Goal: Task Accomplishment & Management: Use online tool/utility

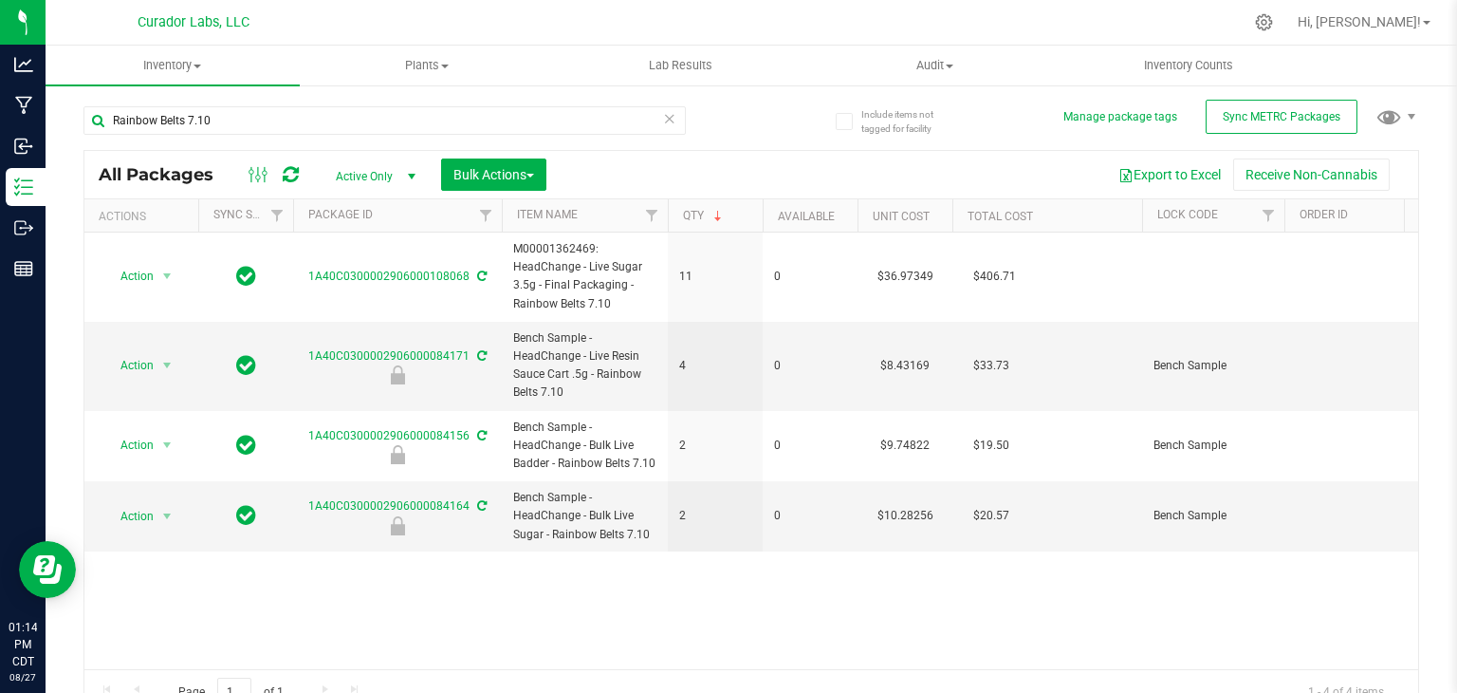
scroll to position [21, 0]
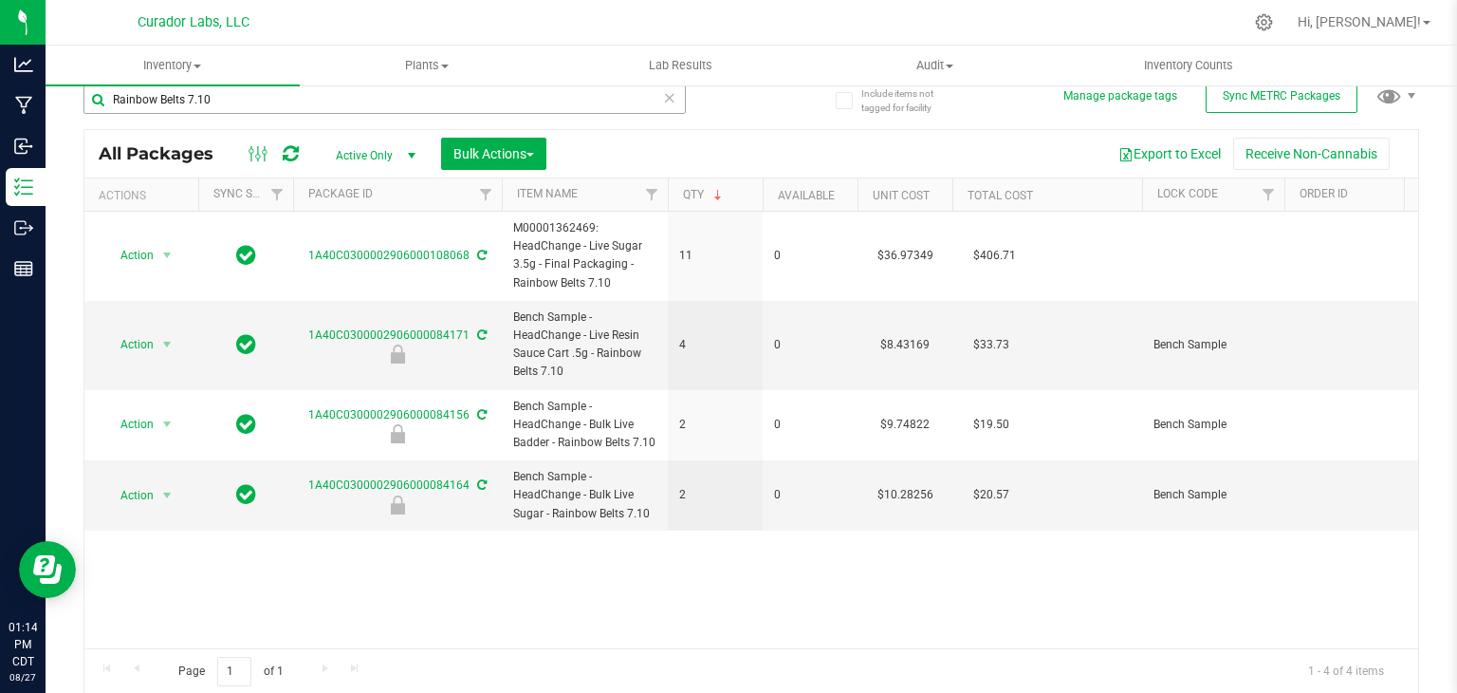
click at [300, 100] on input "Rainbow Belts 7.10" at bounding box center [384, 99] width 602 height 28
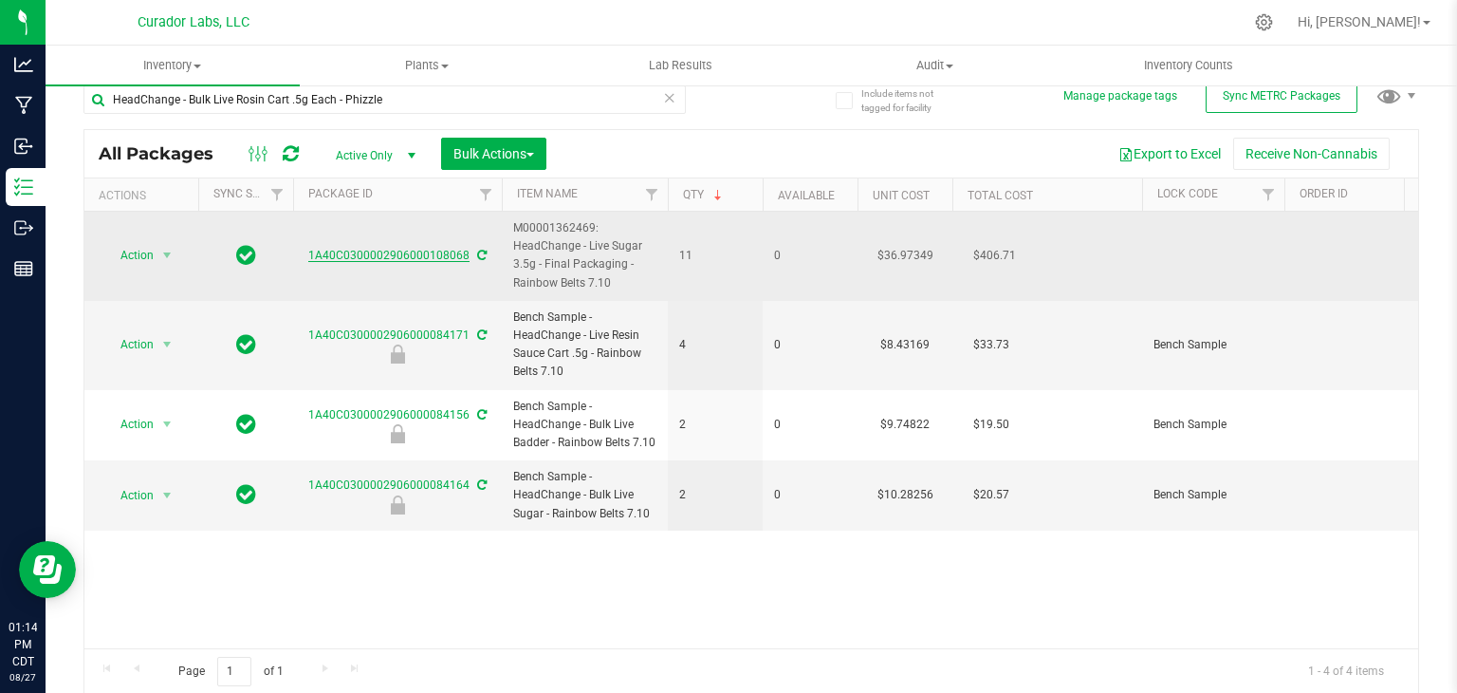
scroll to position [0, 0]
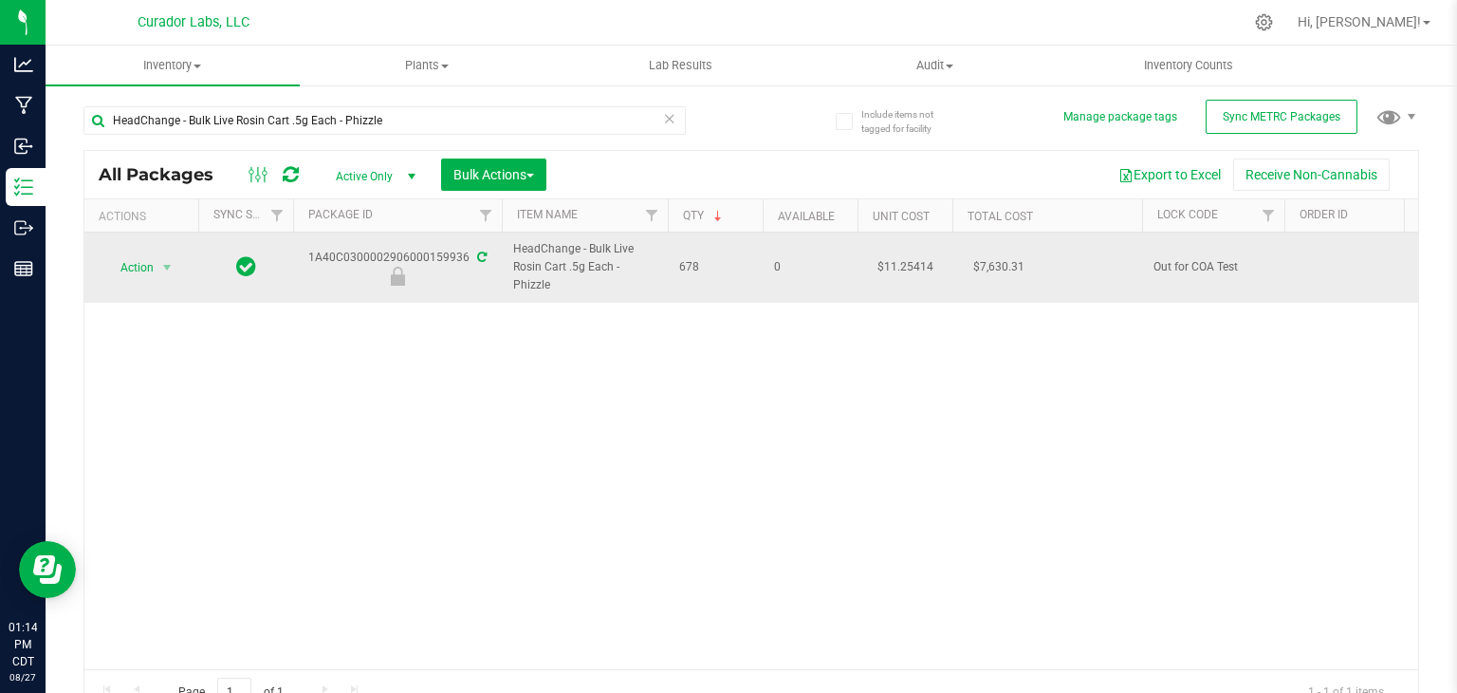
drag, startPoint x: 546, startPoint y: 287, endPoint x: 520, endPoint y: 286, distance: 25.7
click at [520, 286] on span "HeadChange - Bulk Live Rosin Cart .5g Each - Phizzle" at bounding box center [584, 267] width 143 height 55
drag, startPoint x: 547, startPoint y: 286, endPoint x: 512, endPoint y: 286, distance: 35.1
click at [513, 286] on span "HeadChange - Bulk Live Rosin Cart .5g Each - Phizzle" at bounding box center [584, 267] width 143 height 55
copy span "Phizzle"
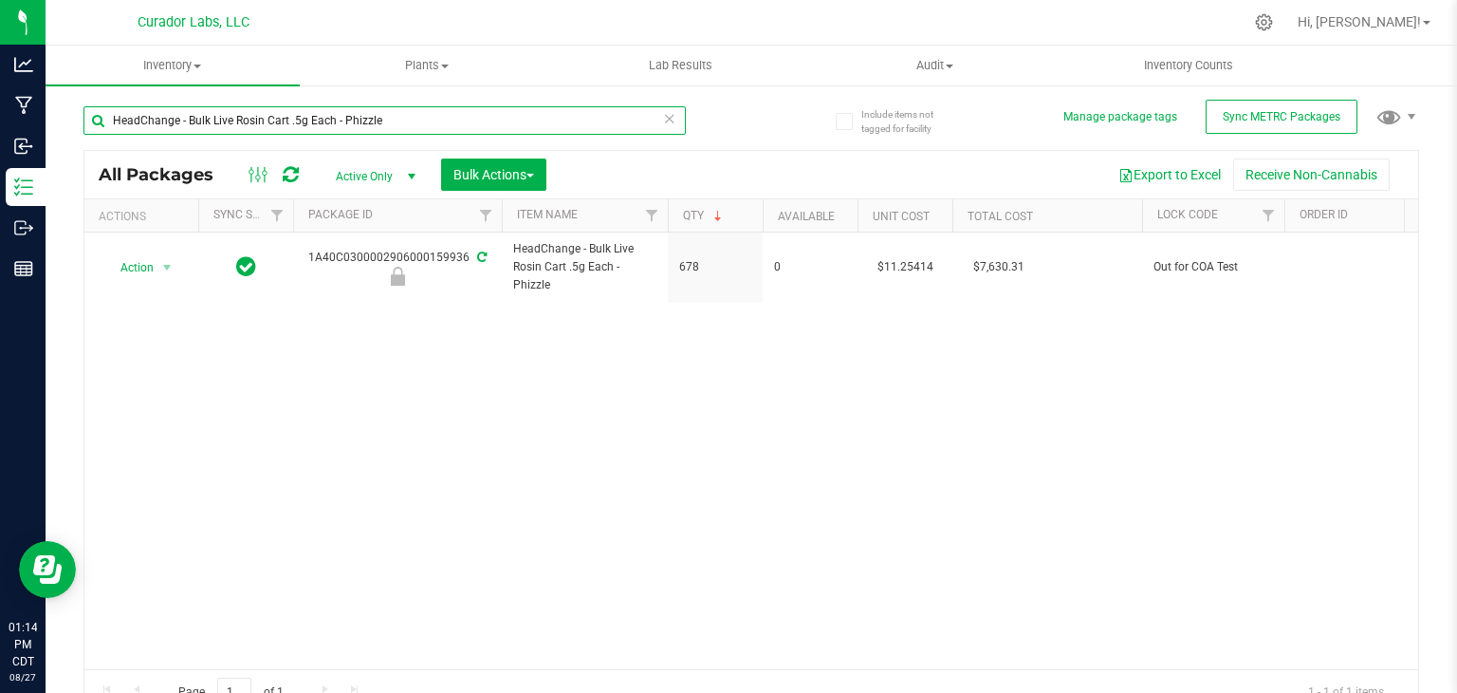
click at [472, 123] on input "HeadChange - Bulk Live Rosin Cart .5g Each - Phizzle" at bounding box center [384, 120] width 602 height 28
paste input "text"
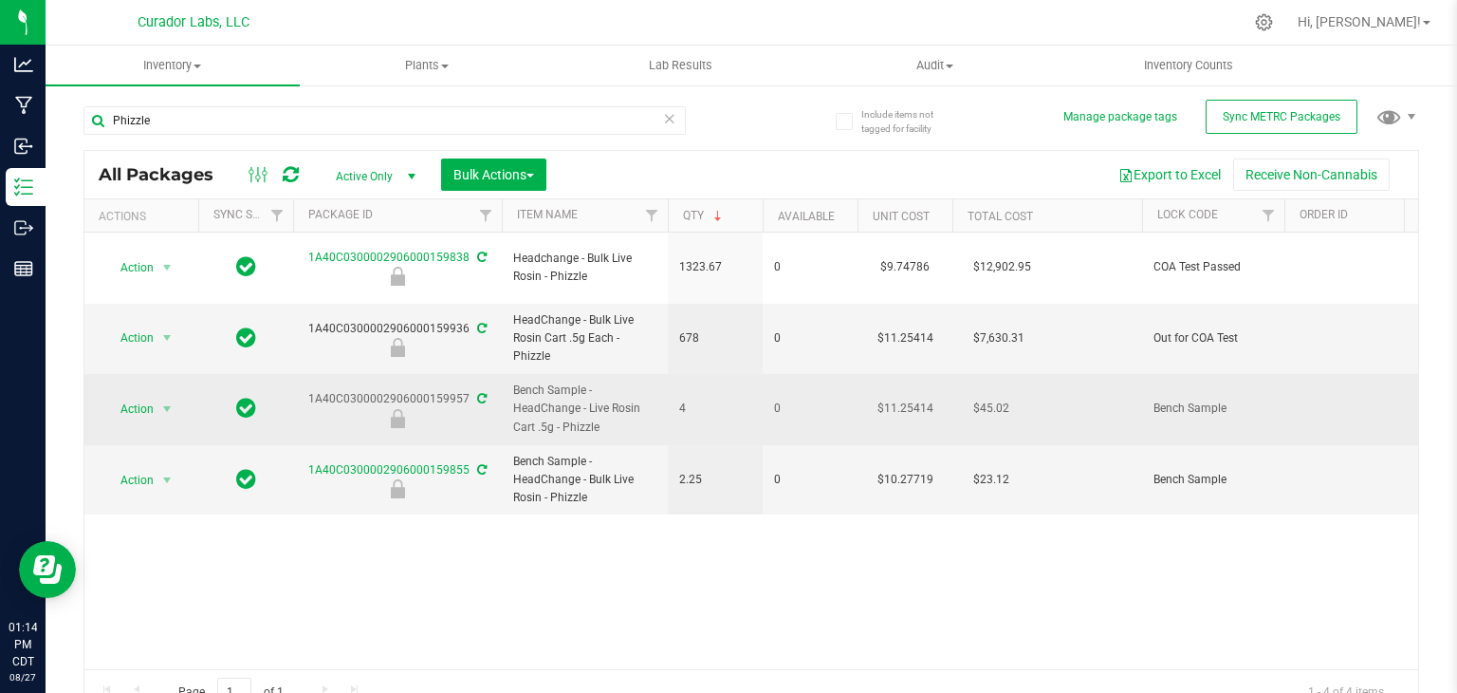
drag, startPoint x: 302, startPoint y: 379, endPoint x: 469, endPoint y: 383, distance: 167.0
click at [469, 390] on div "1A40C0300002906000159957" at bounding box center [397, 408] width 214 height 37
copy div "1A40C0300002906000159957"
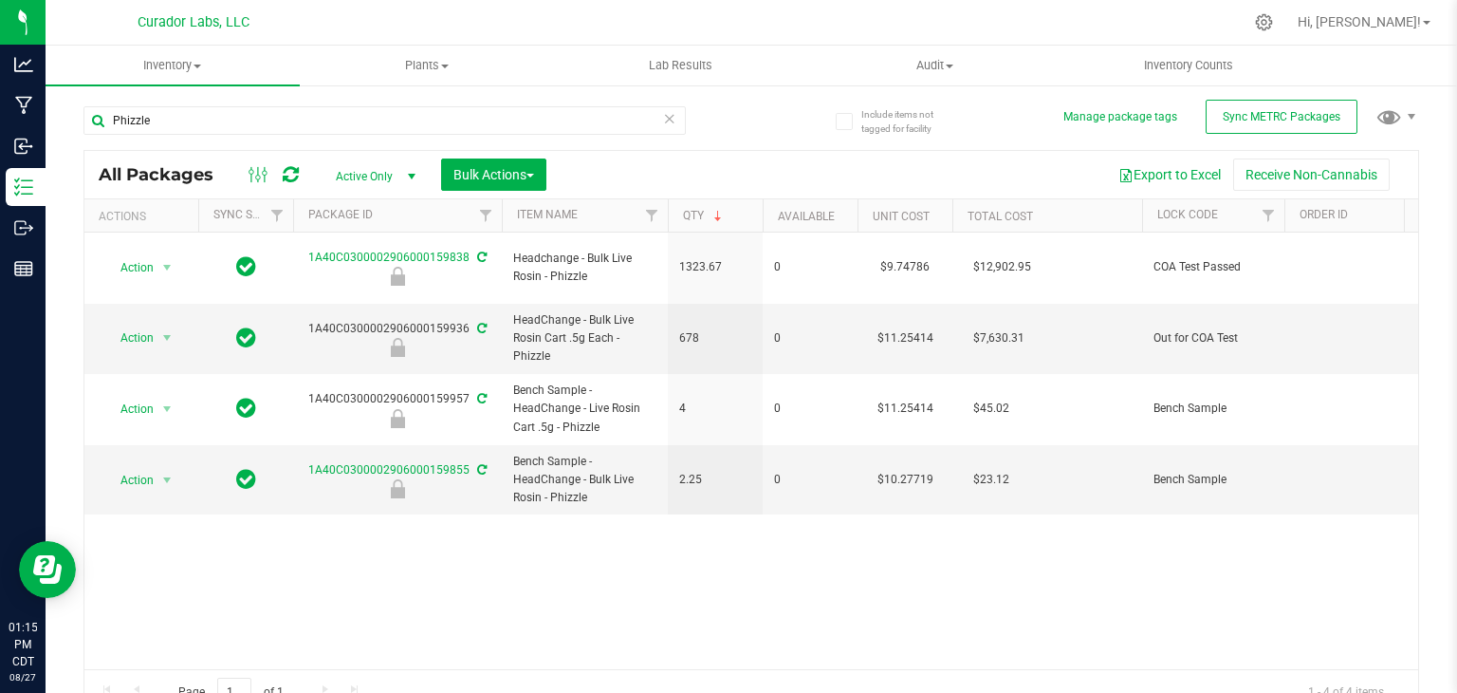
click at [421, 141] on div "Phizzle" at bounding box center [384, 128] width 602 height 44
click at [425, 126] on input "Phizzle" at bounding box center [384, 120] width 602 height 28
paste input "HeadChange - Bulk AIO Live Resin Vape .5g Each - Bubbas Graveyard"
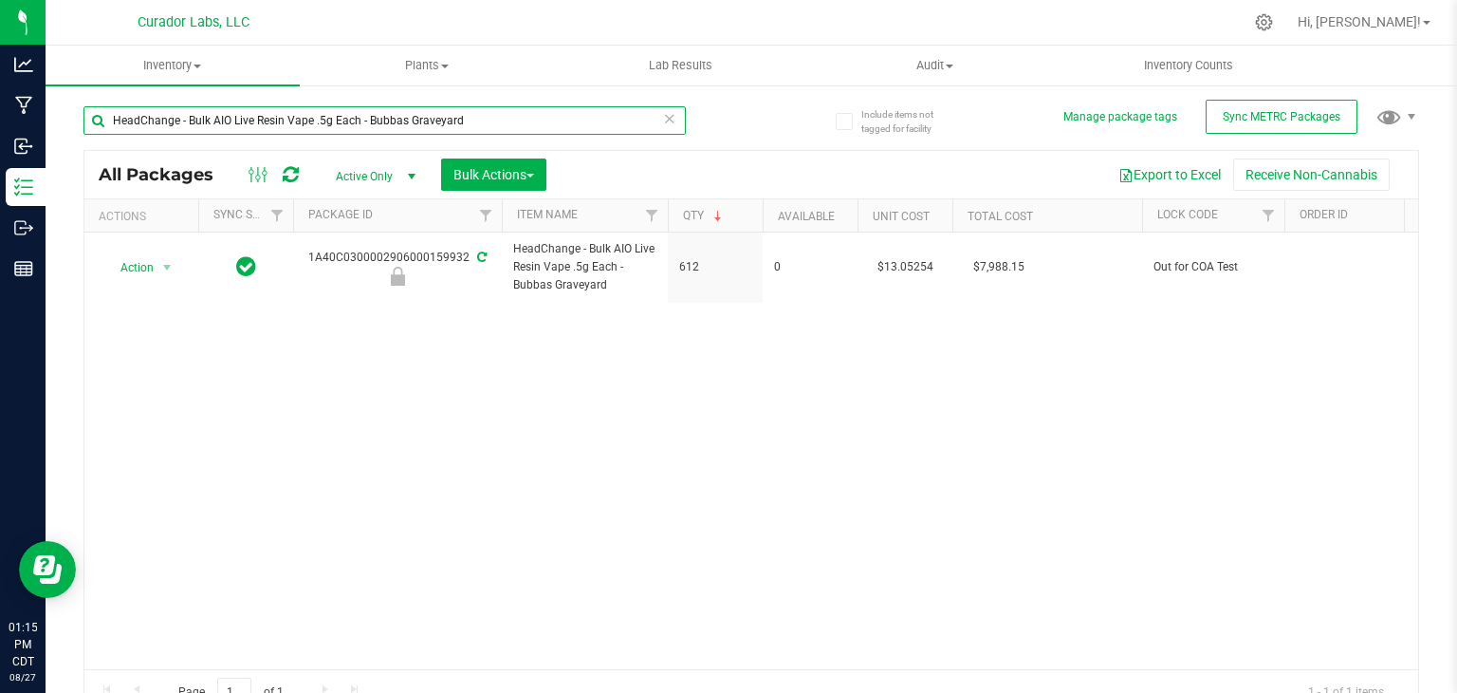
drag, startPoint x: 477, startPoint y: 122, endPoint x: 369, endPoint y: 128, distance: 108.3
click at [369, 128] on input "HeadChange - Bulk AIO Live Resin Vape .5g Each - Bubbas Graveyard" at bounding box center [384, 120] width 602 height 28
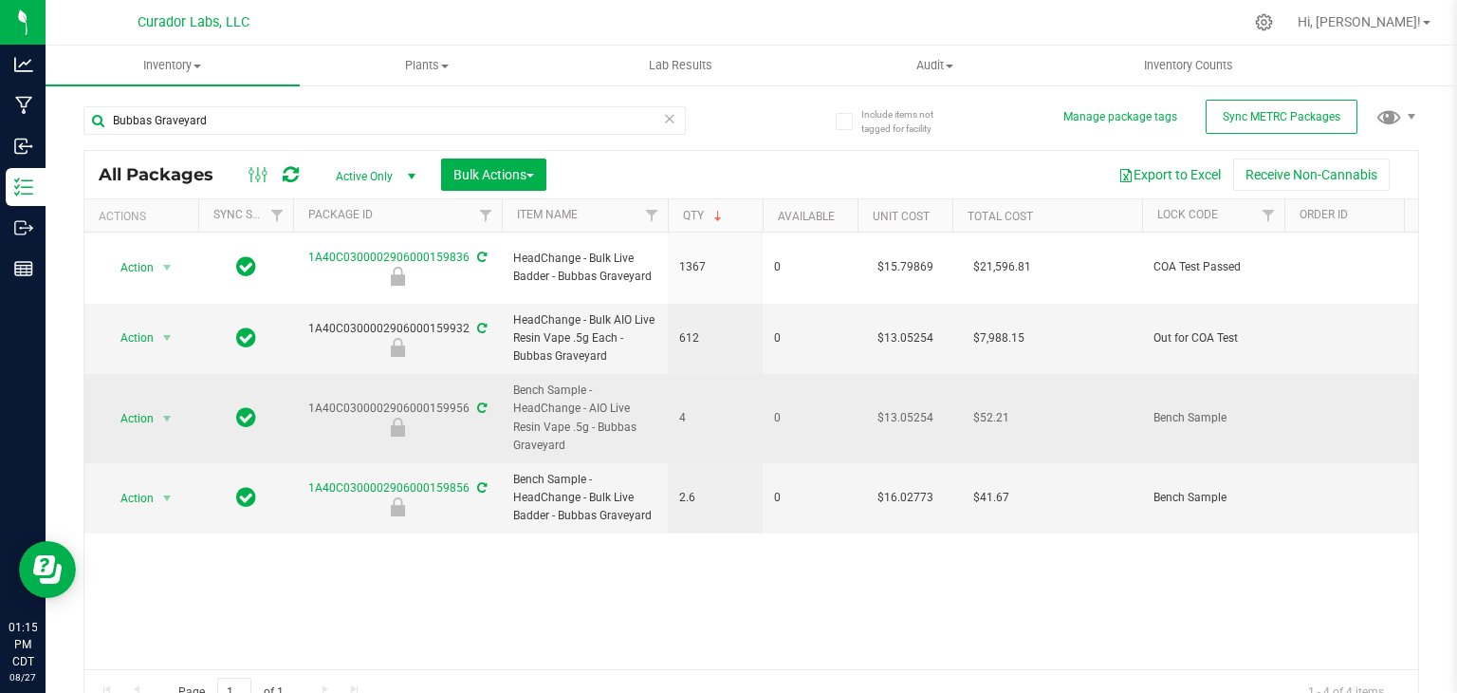
drag, startPoint x: 311, startPoint y: 387, endPoint x: 469, endPoint y: 392, distance: 157.6
click at [469, 399] on div "1A40C0300002906000159956" at bounding box center [397, 417] width 214 height 37
copy div "1A40C0300002906000159956"
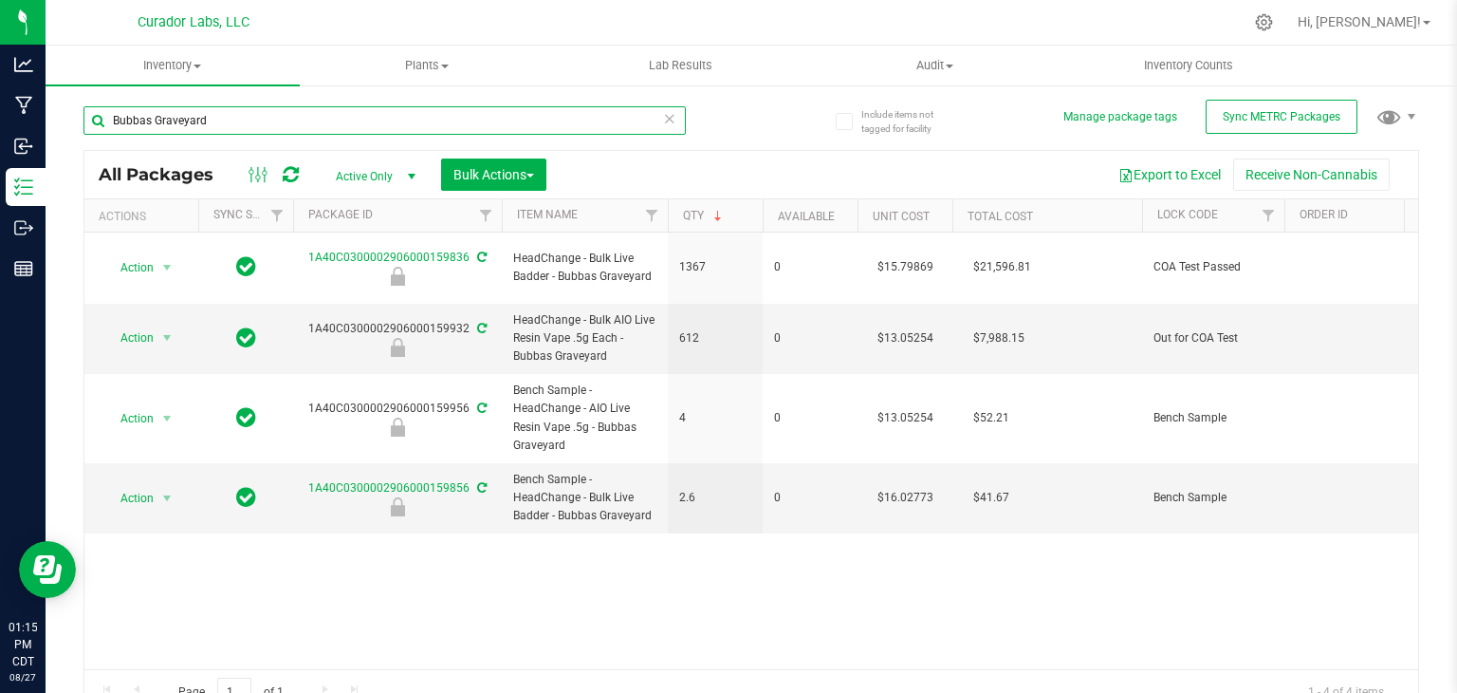
click at [358, 115] on input "Bubbas Graveyard" at bounding box center [384, 120] width 602 height 28
paste input "HeadChange - Bulk Live Resin Sauce Cart .5g Each - Dawn's Cherry Limeade #44"
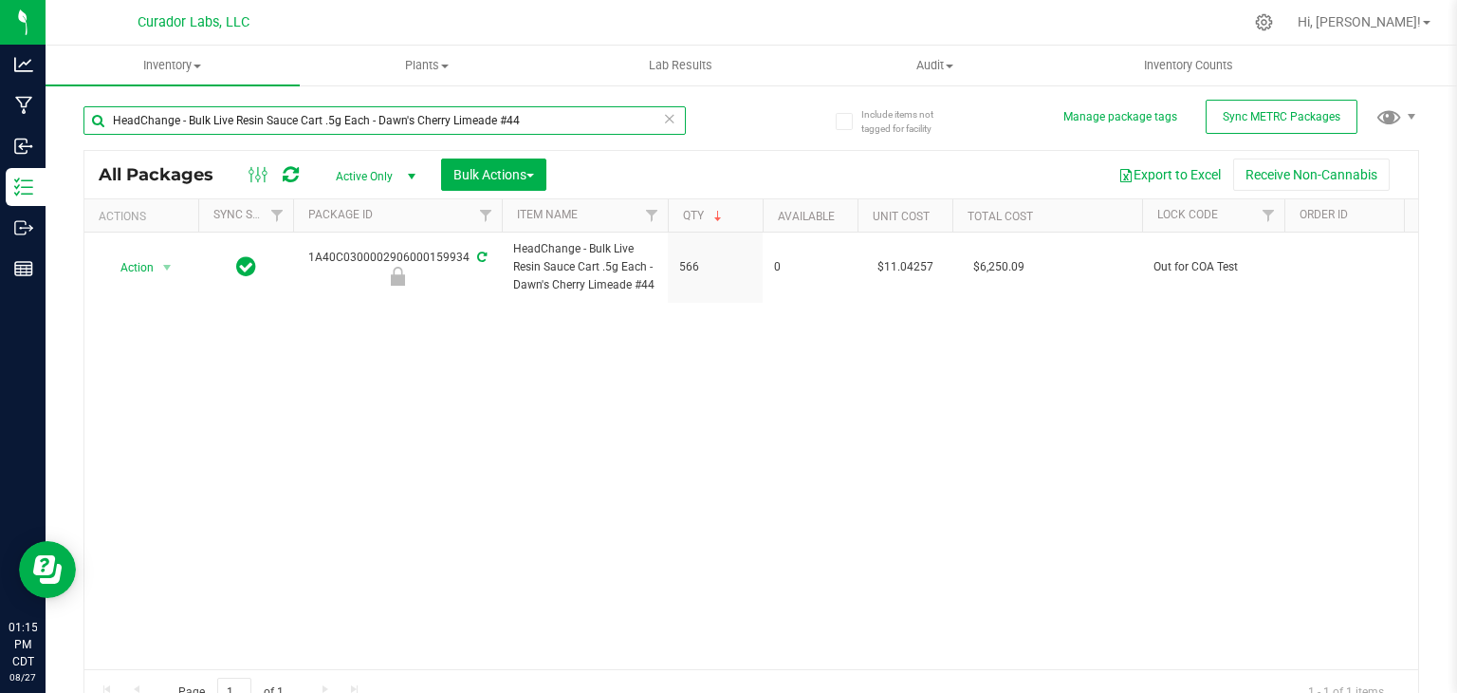
drag, startPoint x: 376, startPoint y: 123, endPoint x: 638, endPoint y: 126, distance: 261.9
click at [638, 126] on input "HeadChange - Bulk Live Resin Sauce Cart .5g Each - Dawn's Cherry Limeade #44" at bounding box center [384, 120] width 602 height 28
click at [609, 116] on input "HeadChange - Bulk Live Resin Sauce Cart .5g Each - Dawn's Cherry Limeade #44" at bounding box center [384, 120] width 602 height 28
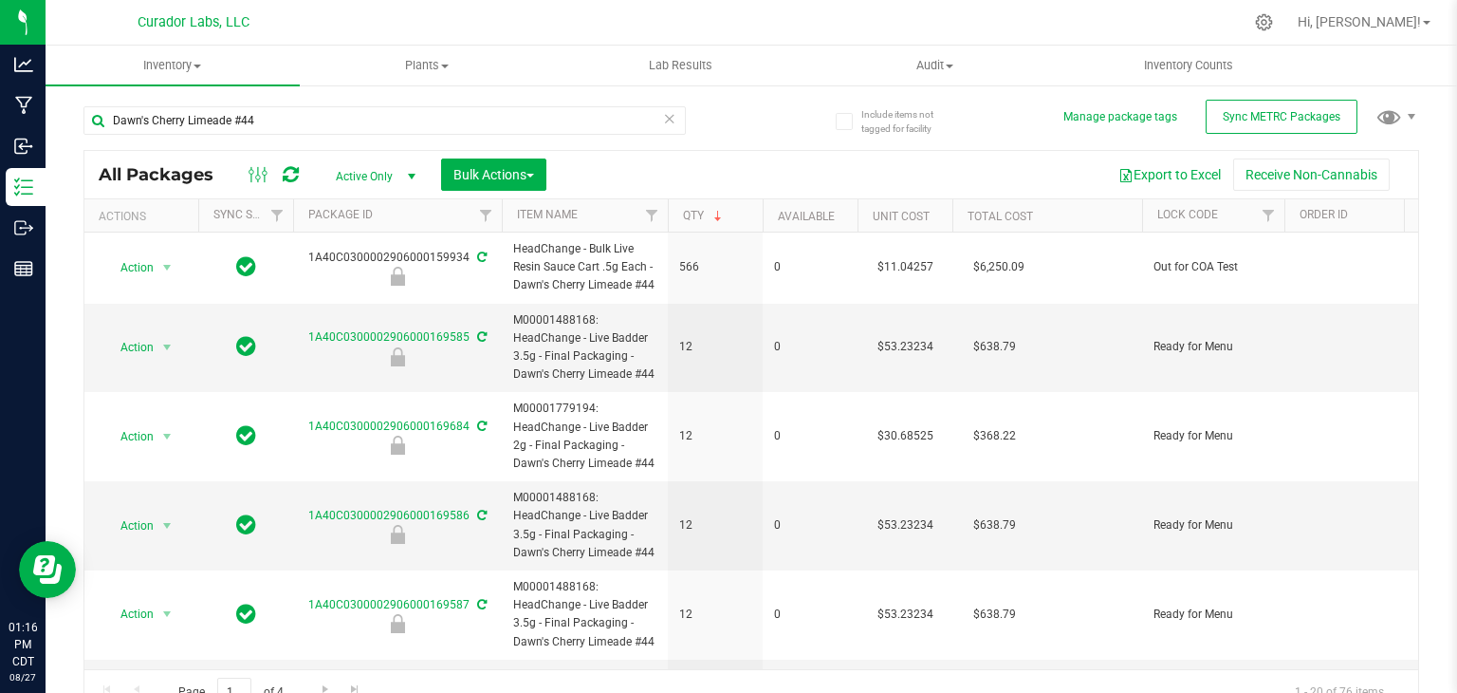
click at [748, 210] on th "Qty" at bounding box center [715, 215] width 95 height 33
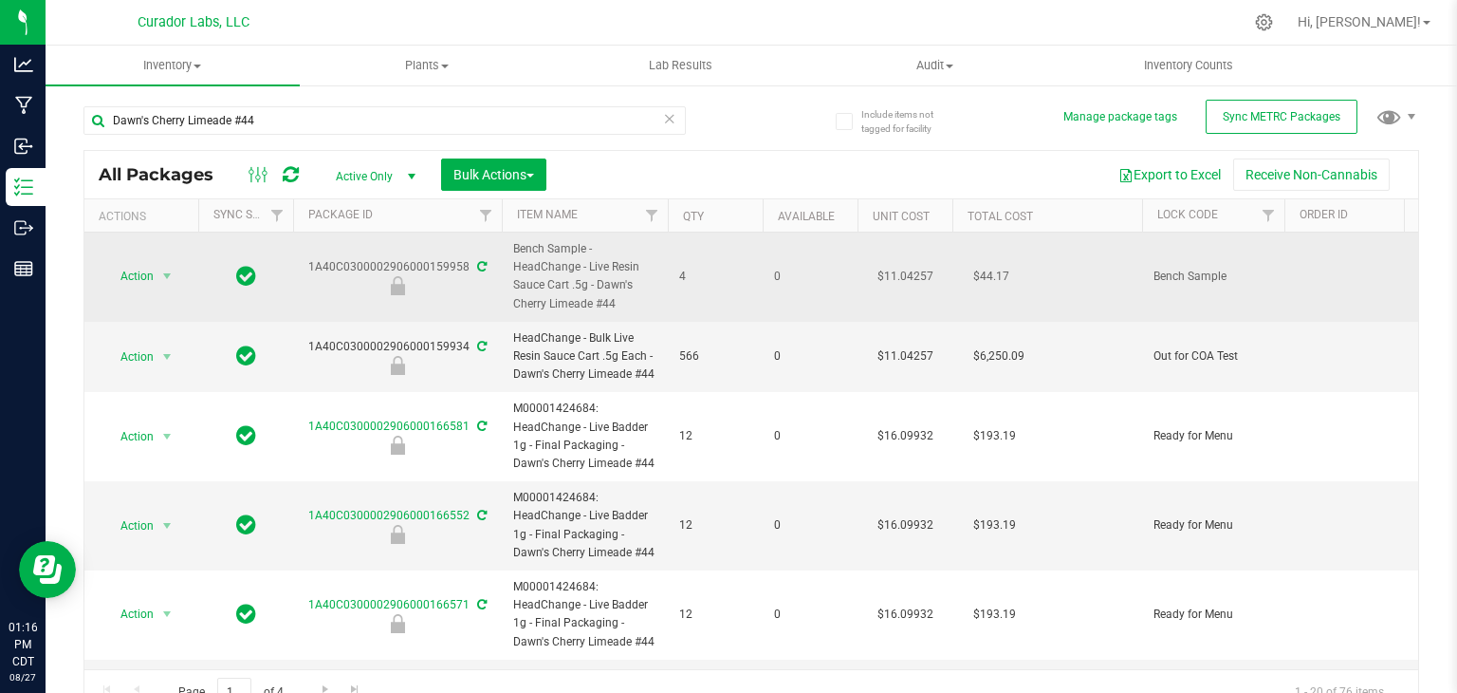
drag, startPoint x: 306, startPoint y: 268, endPoint x: 466, endPoint y: 269, distance: 159.4
click at [466, 269] on div "1A40C0300002906000159958" at bounding box center [397, 276] width 214 height 37
copy div "1A40C0300002906000159958"
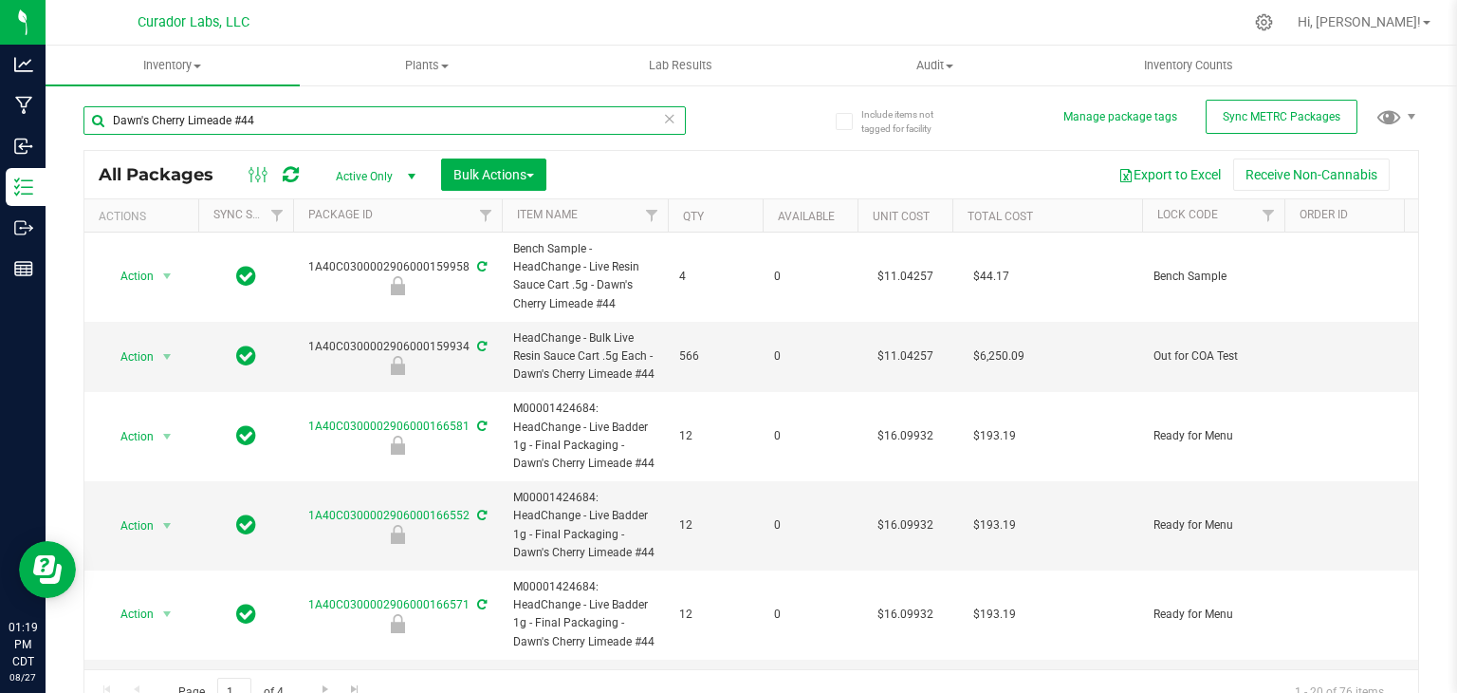
click at [241, 111] on input "Dawn's Cherry Limeade #44" at bounding box center [384, 120] width 602 height 28
paste input "M00002357083: SafeBet - Blunt 1g - Final Packaging - [PERSON_NAME] Boy Burnout-…"
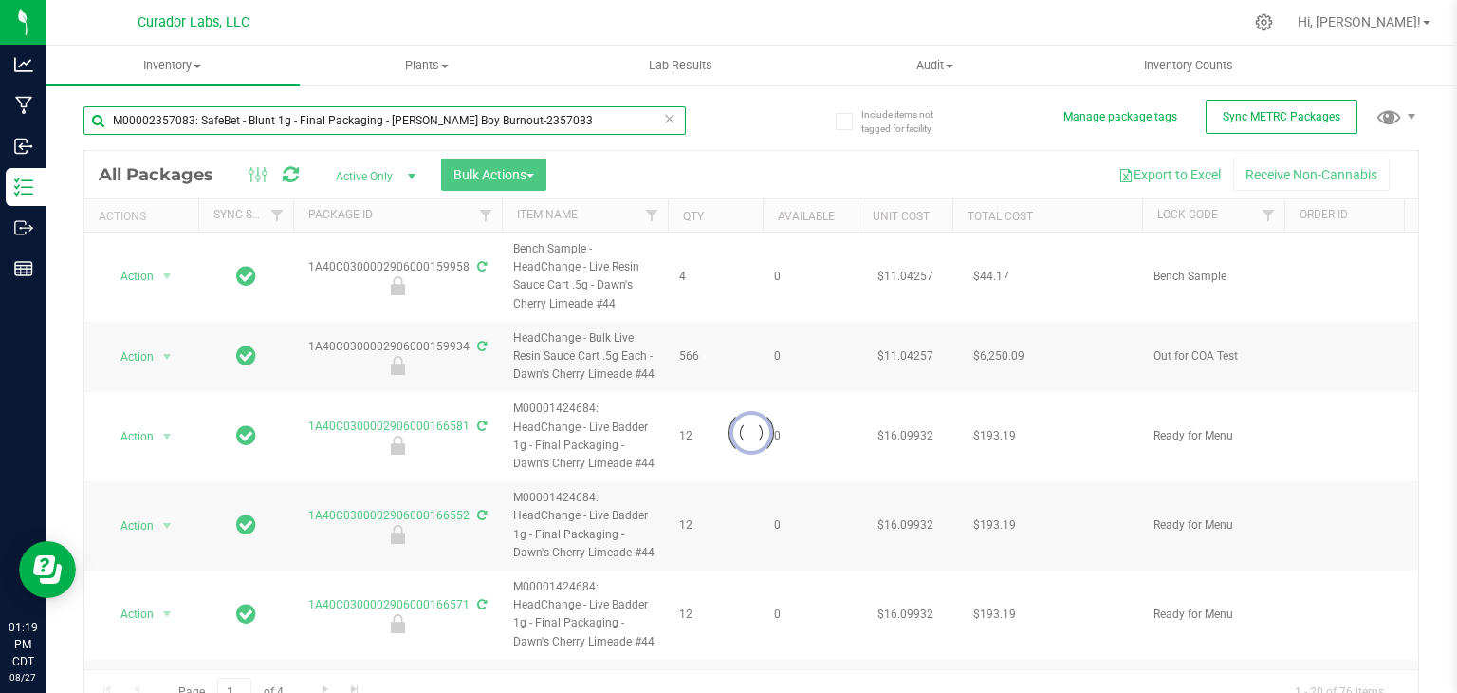
type input "M00002357083: SafeBet - Blunt 1g - Final Packaging - [PERSON_NAME] Boy Burnout-…"
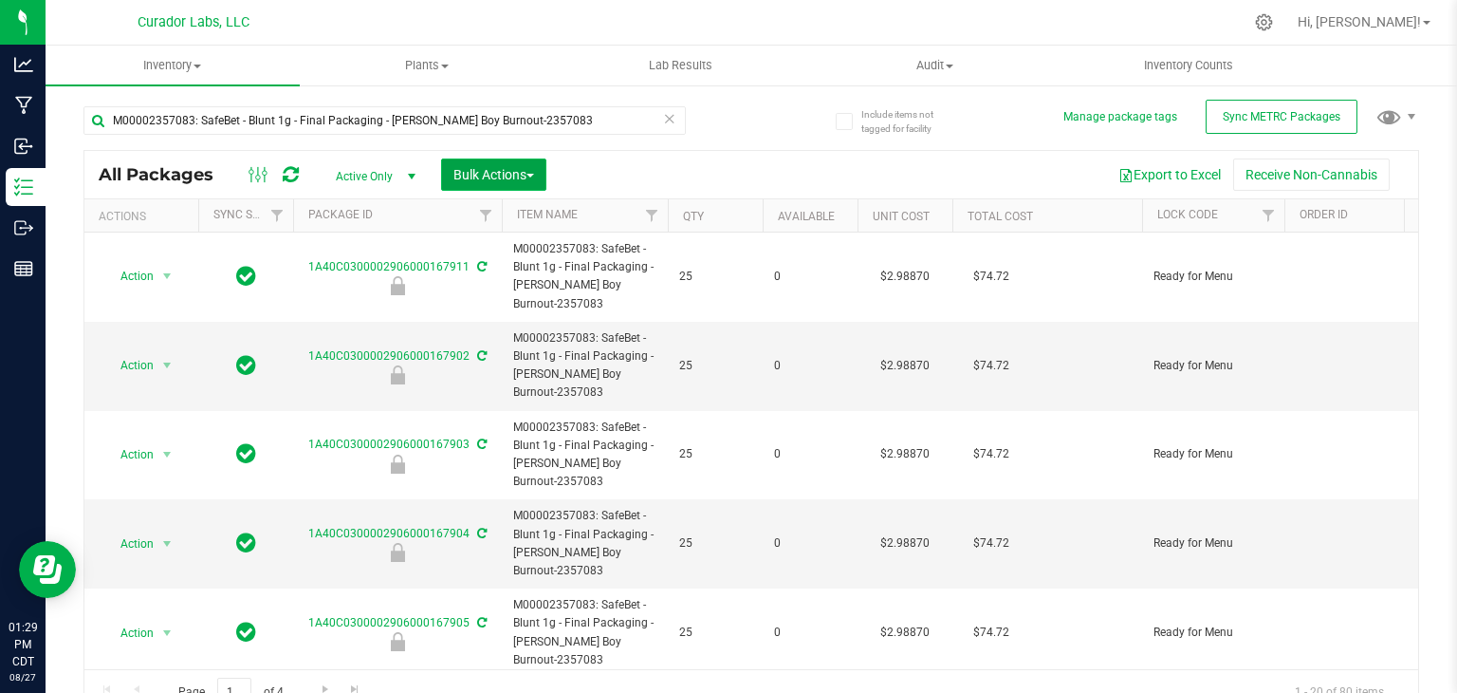
click at [533, 172] on span "Bulk Actions" at bounding box center [493, 174] width 81 height 15
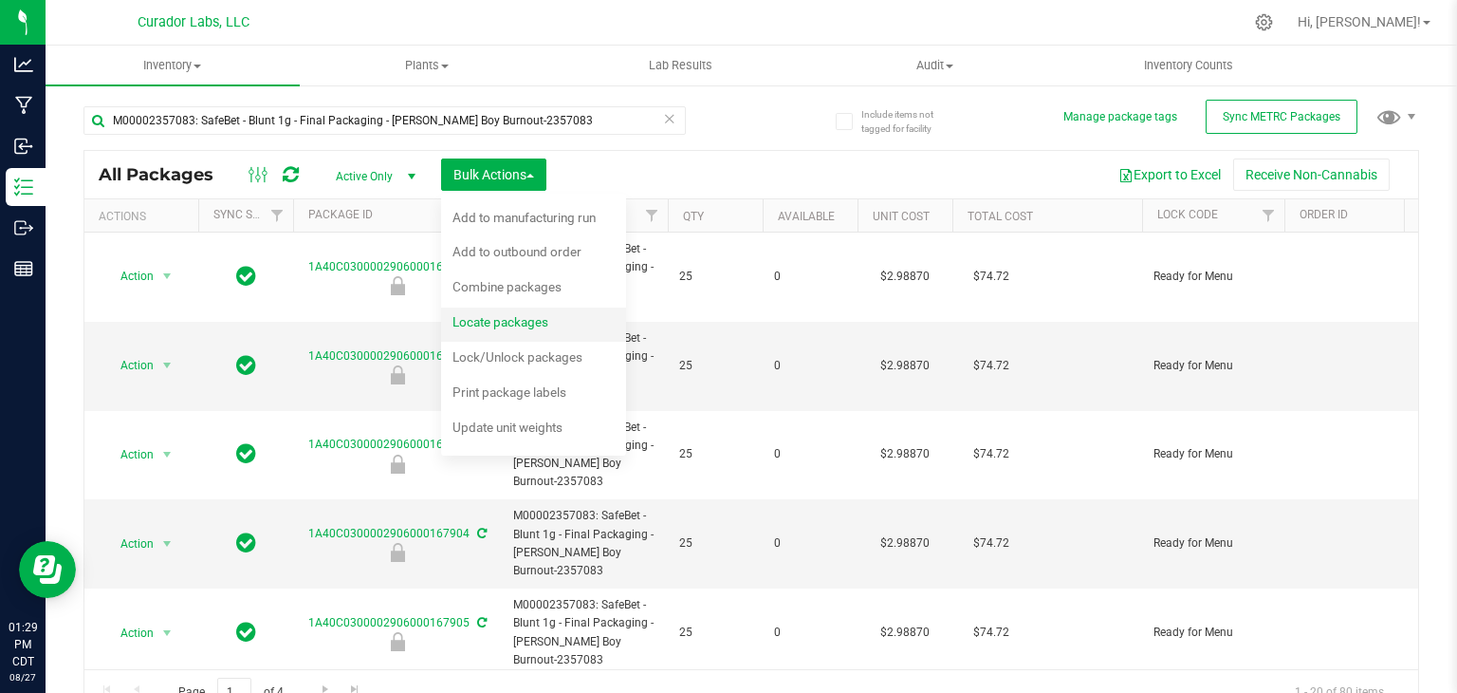
click at [546, 323] on span "Locate packages" at bounding box center [501, 321] width 96 height 15
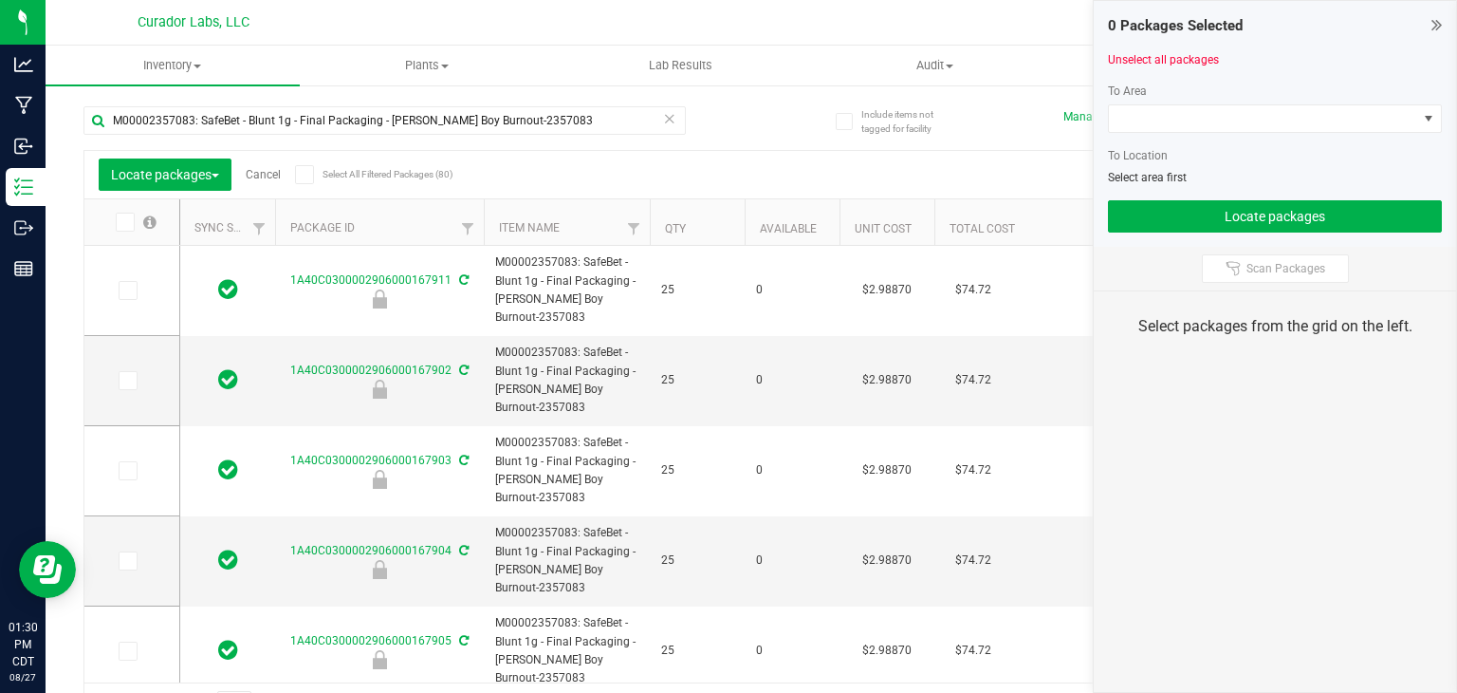
type input "[DATE]"
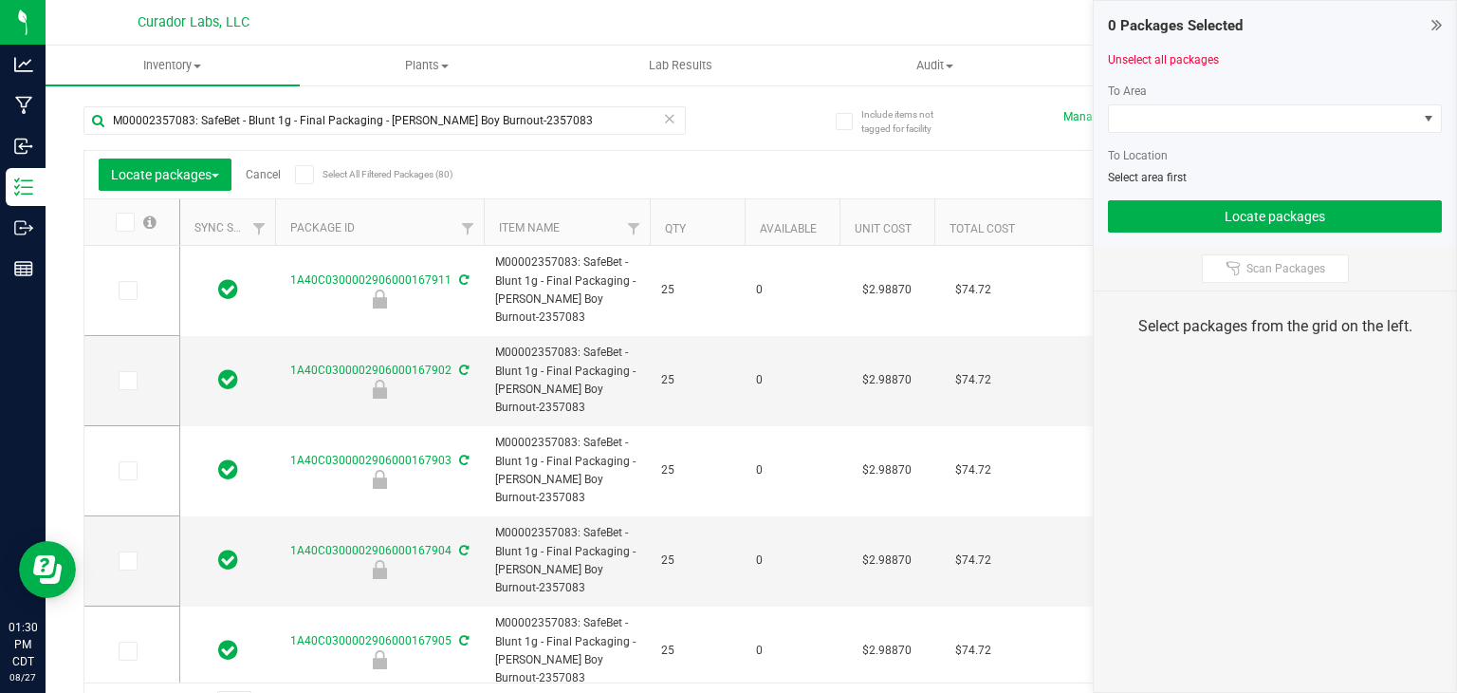
type input "[DATE]"
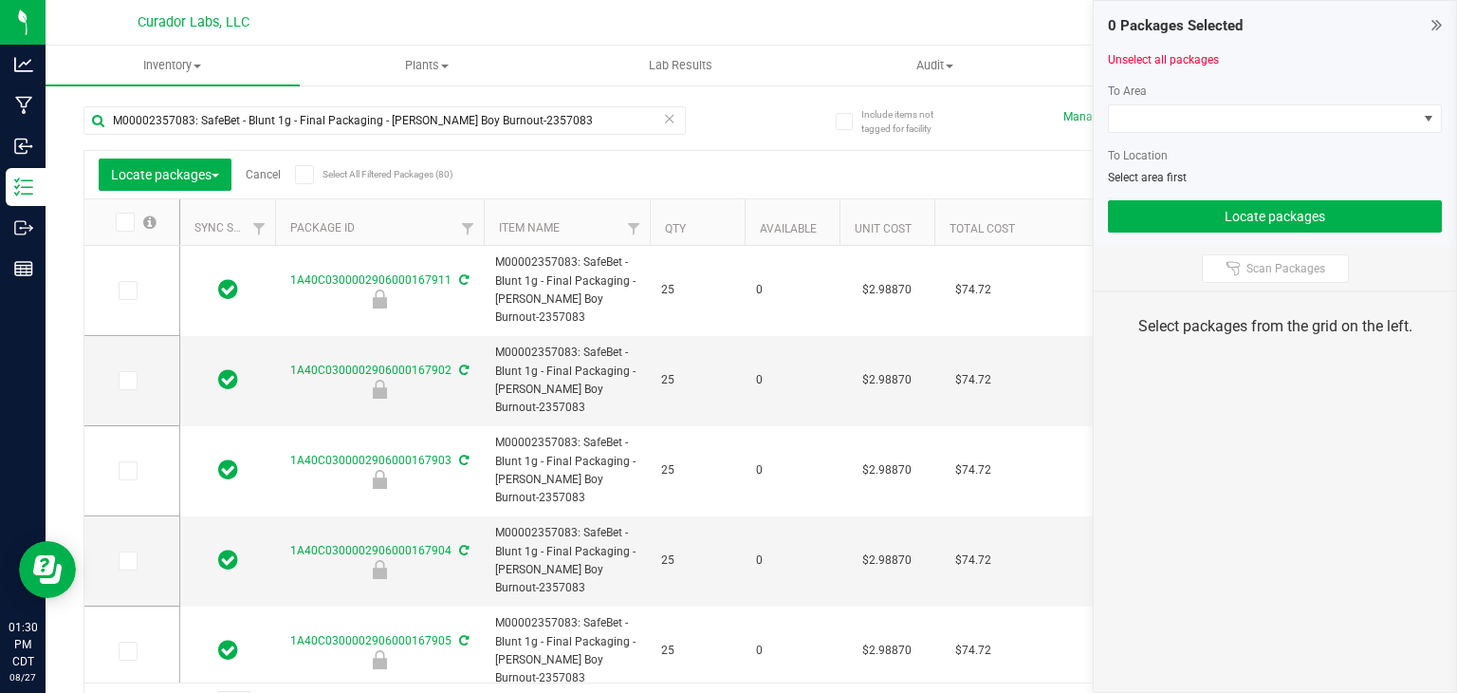
type input "[DATE]"
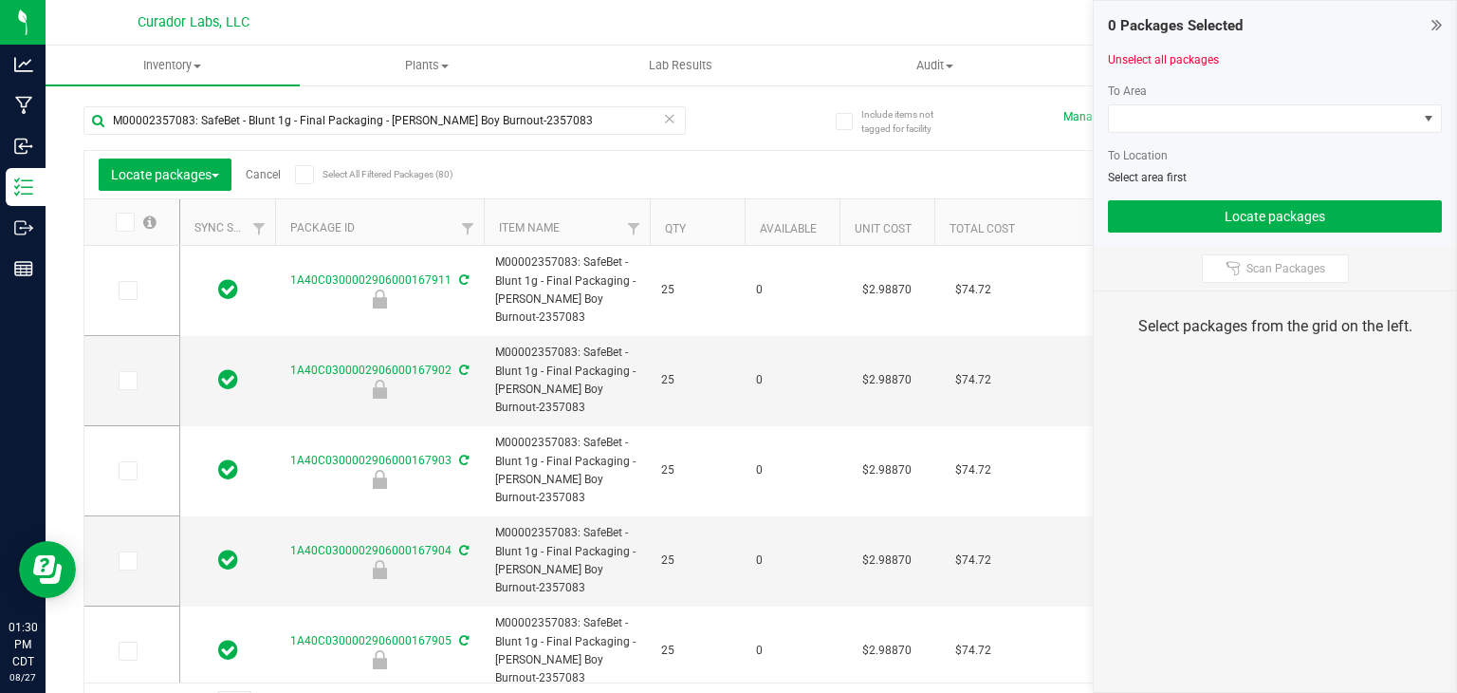
type input "[DATE]"
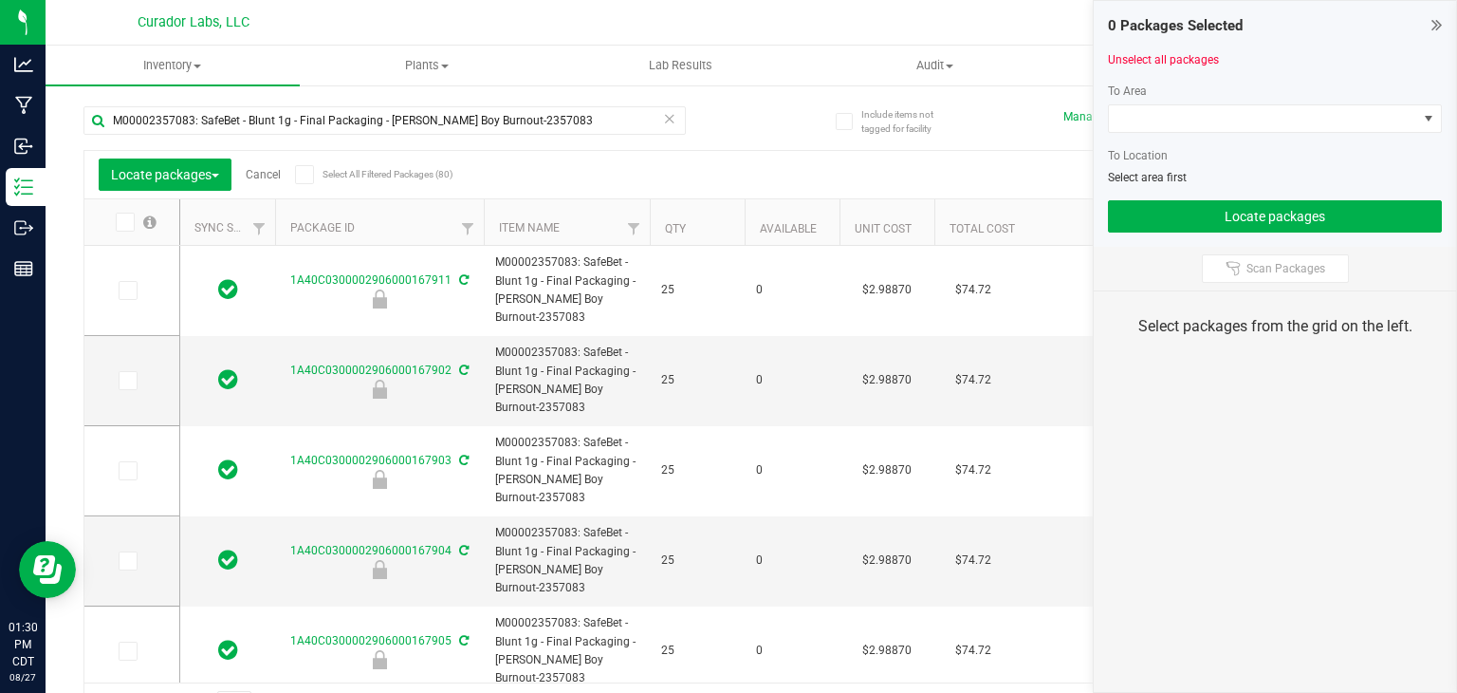
click at [308, 175] on icon at bounding box center [304, 175] width 12 height 0
click at [0, 0] on input "Select All Filtered Packages (80)" at bounding box center [0, 0] width 0 height 0
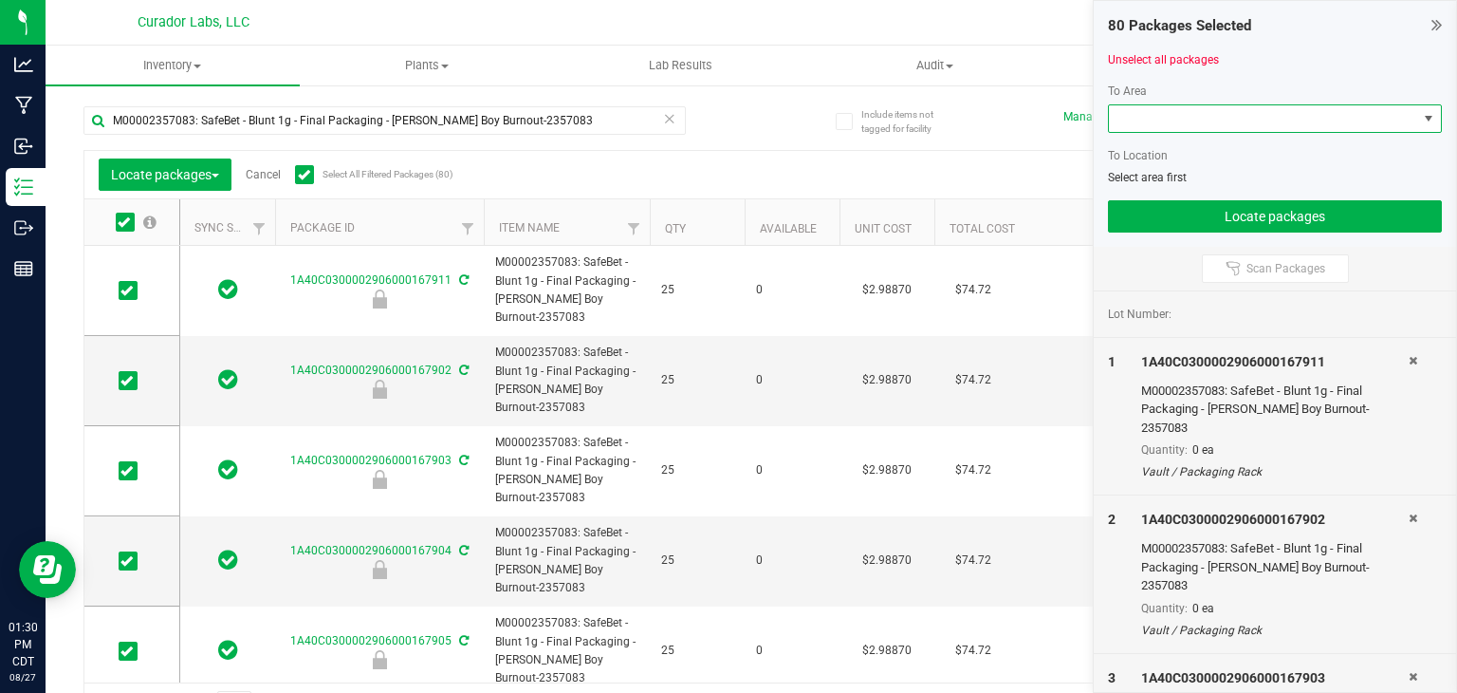
click at [1222, 119] on span at bounding box center [1263, 118] width 308 height 27
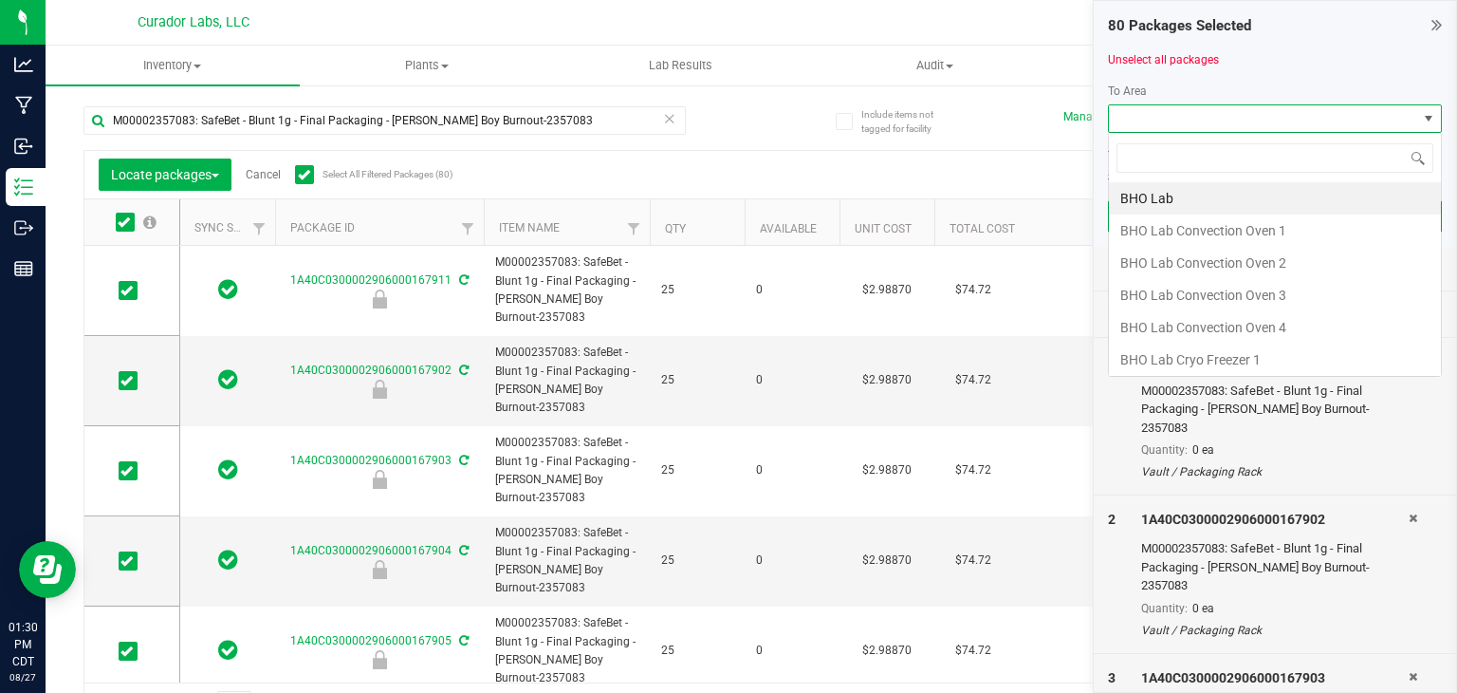
scroll to position [28, 334]
type input "vault"
click at [1161, 357] on li "Vault" at bounding box center [1275, 359] width 332 height 32
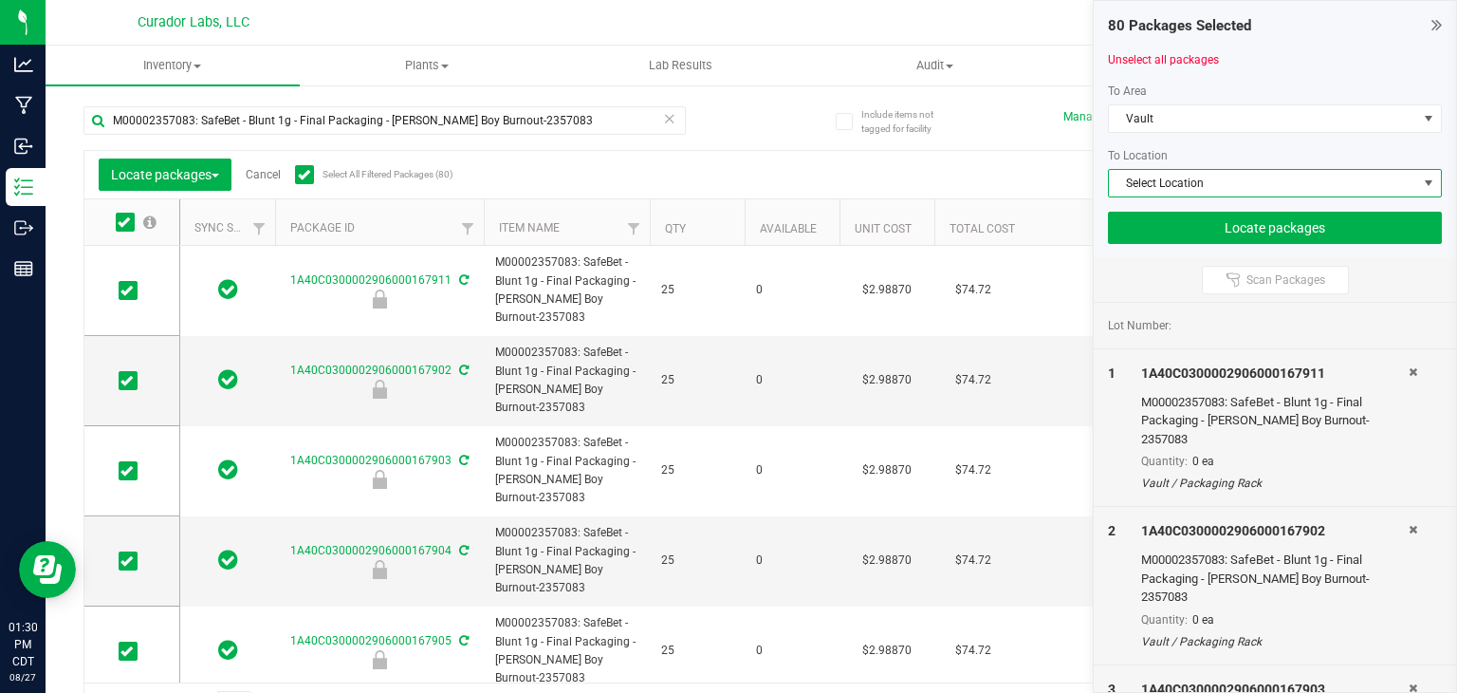
click at [1203, 184] on span "Select Location" at bounding box center [1263, 183] width 308 height 27
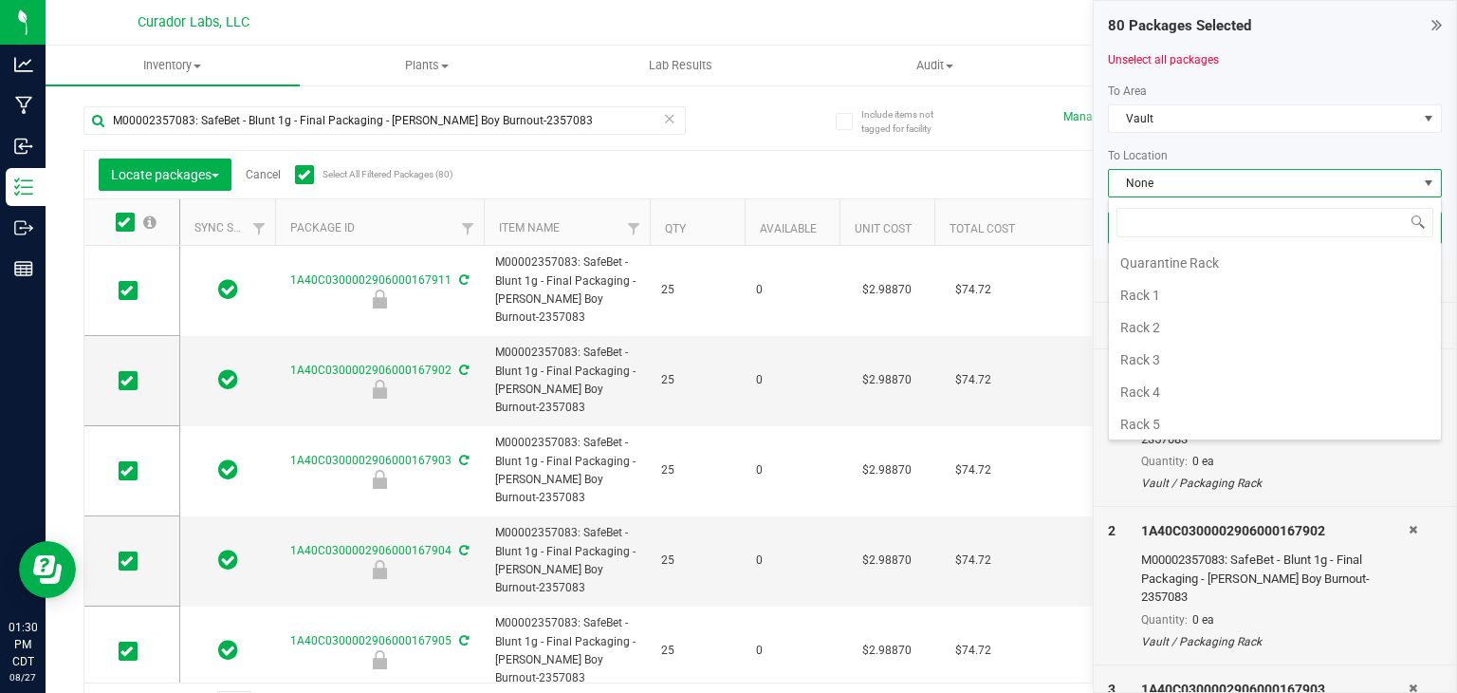
scroll to position [554, 0]
click at [1188, 341] on li "Rack 4" at bounding box center [1275, 354] width 332 height 32
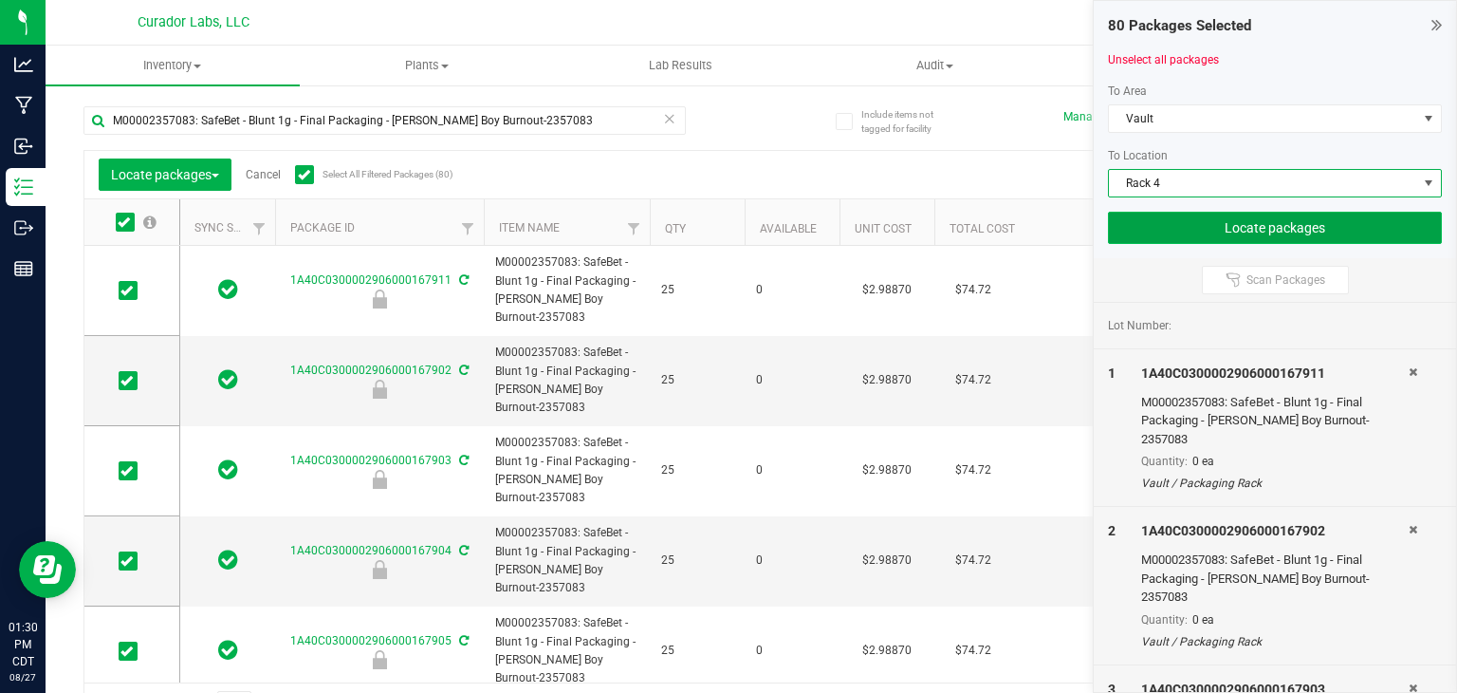
click at [1198, 229] on button "Locate packages" at bounding box center [1275, 228] width 334 height 32
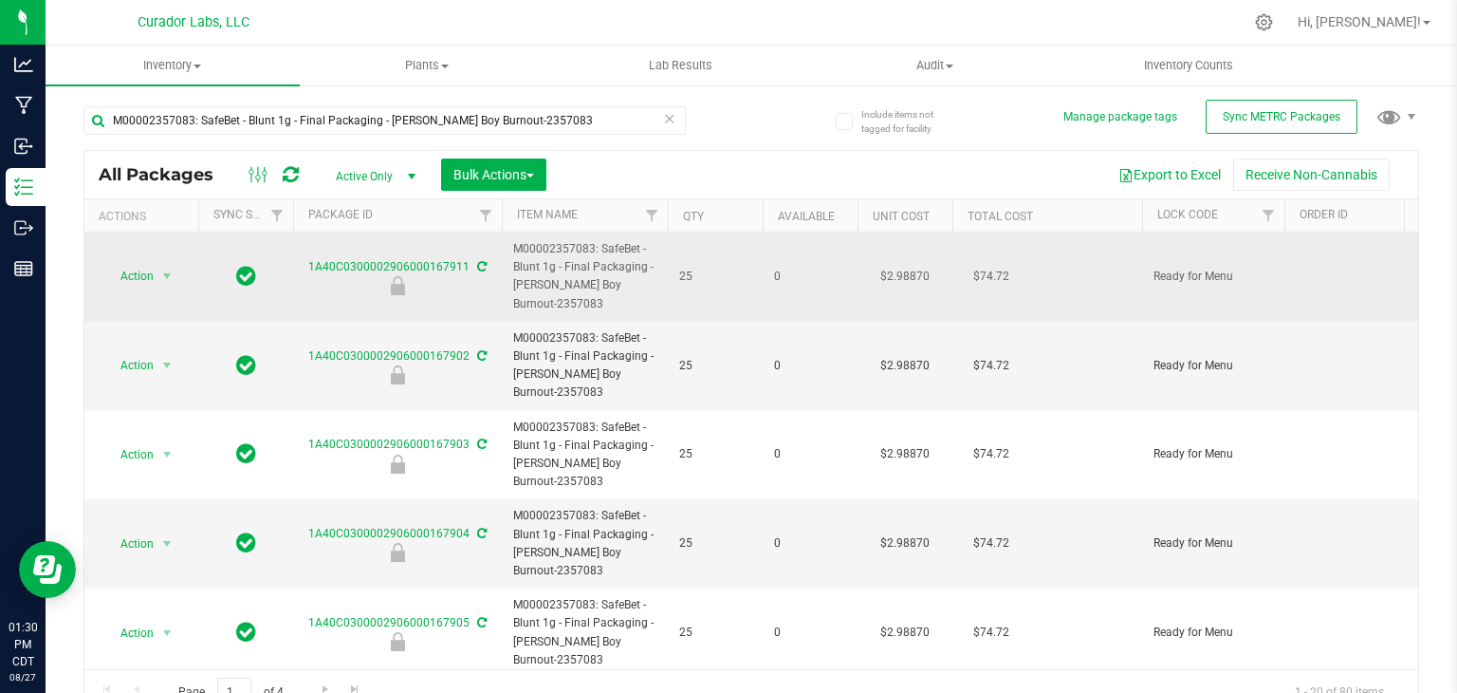
click at [541, 293] on span "M00002357083: SafeBet - Blunt 1g - Final Packaging - [PERSON_NAME] Boy Burnout-…" at bounding box center [584, 276] width 143 height 73
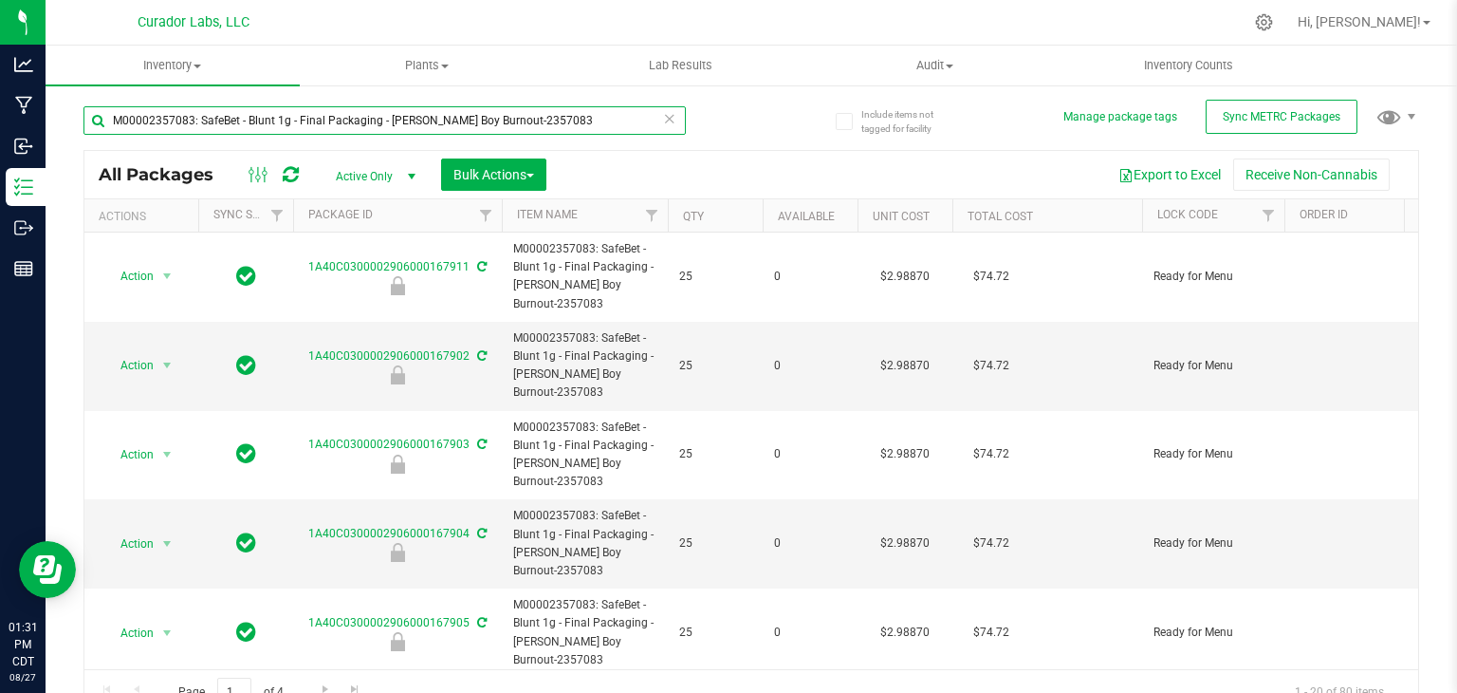
click at [408, 110] on input "M00002357083: SafeBet - Blunt 1g - Final Packaging - [PERSON_NAME] Boy Burnout-…" at bounding box center [384, 120] width 602 height 28
paste input "65569: SafeBet - Blunt 1g - Final Packaging - Flavortown-2365569"
type input "M00002365569: SafeBet - Blunt 1g - Final Packaging - Flavortown-2365569"
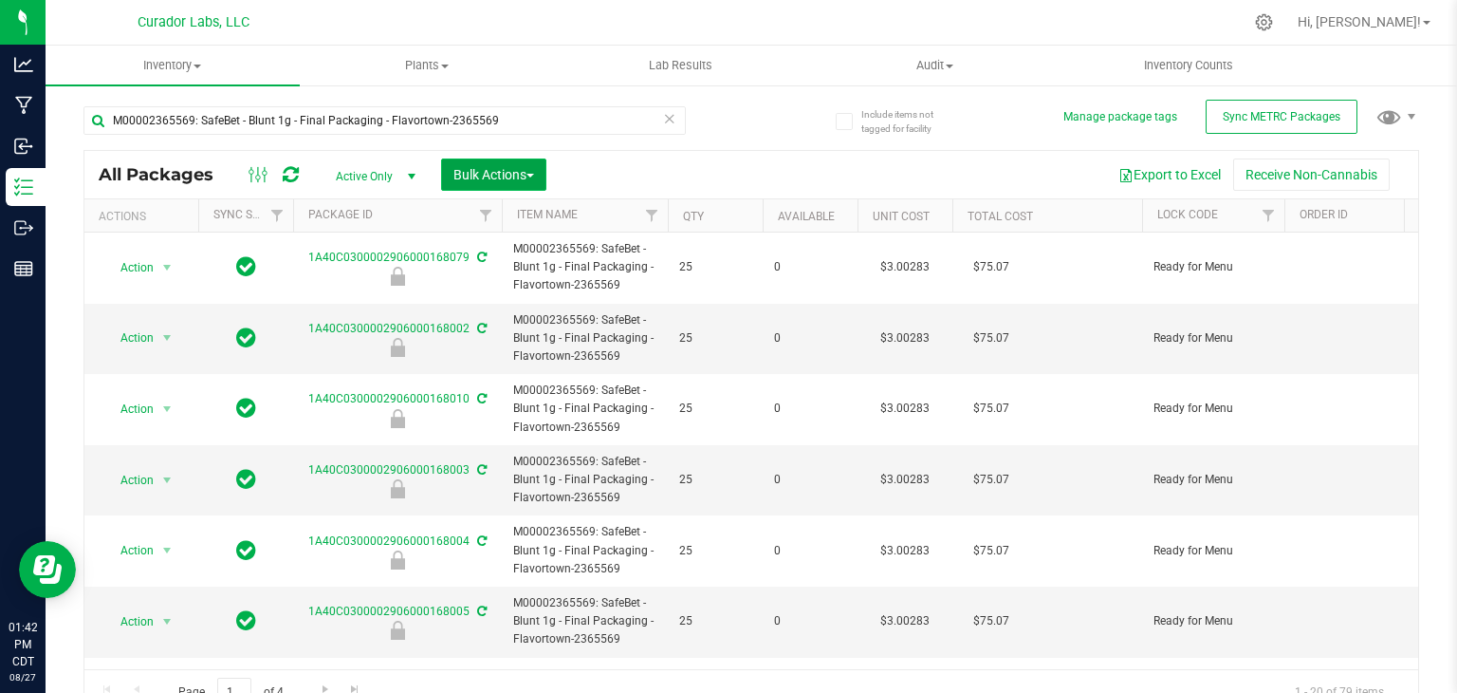
click at [545, 171] on button "Bulk Actions" at bounding box center [493, 174] width 105 height 32
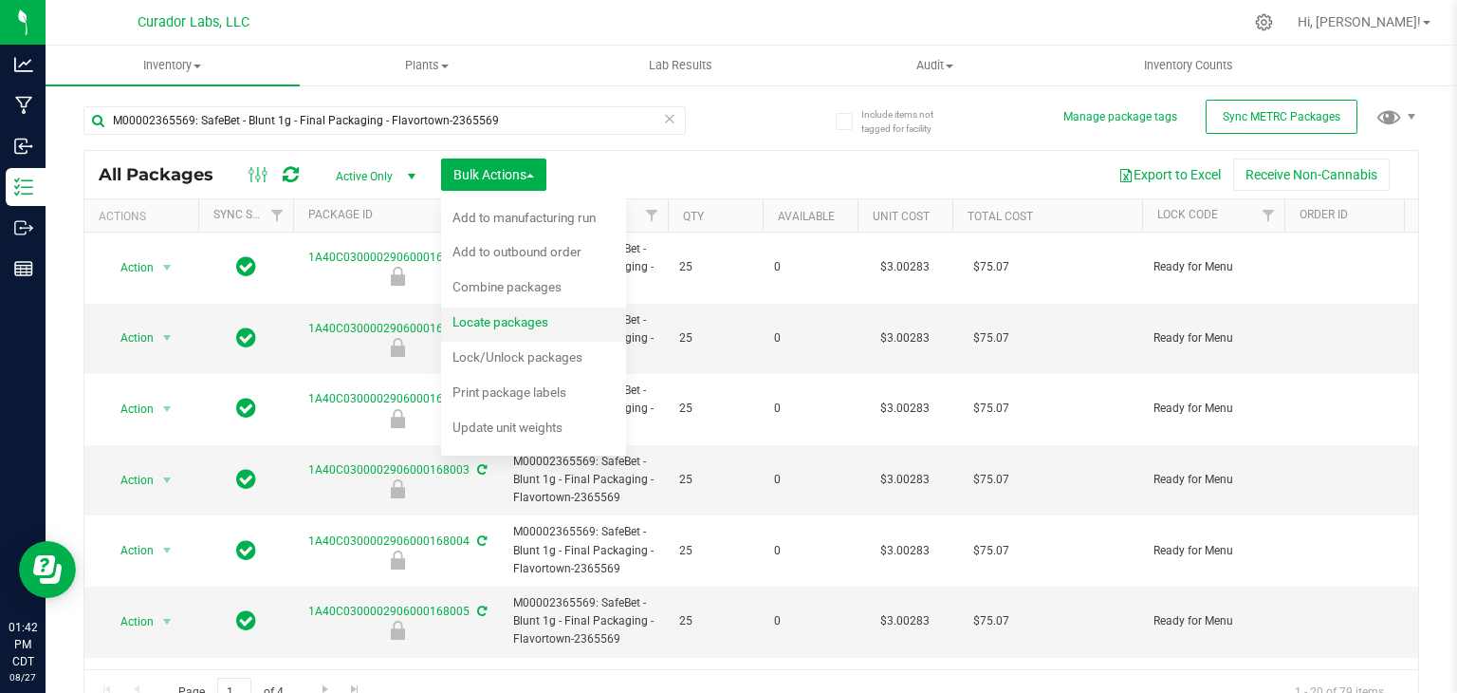
click at [534, 327] on span "Locate packages" at bounding box center [501, 321] width 96 height 15
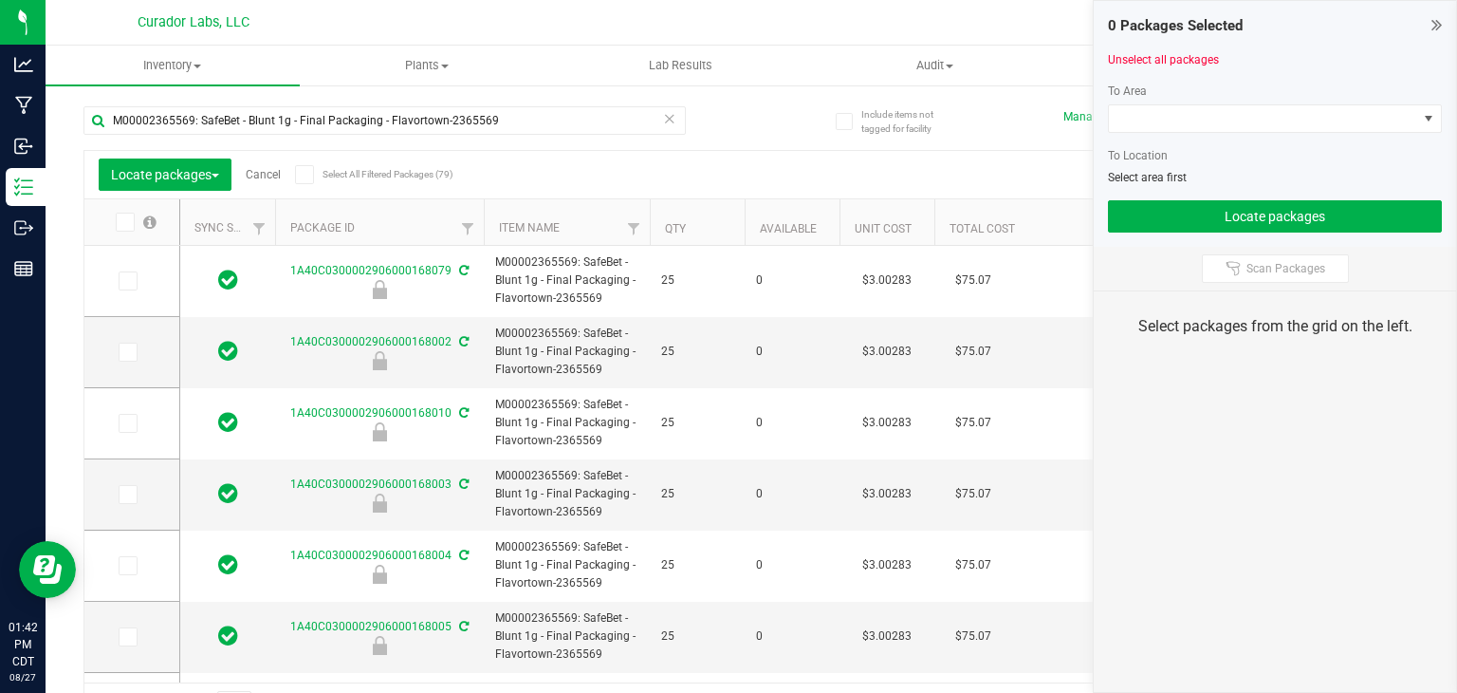
click at [301, 175] on icon at bounding box center [304, 175] width 12 height 0
click at [0, 0] on input "Select All Filtered Packages (79)" at bounding box center [0, 0] width 0 height 0
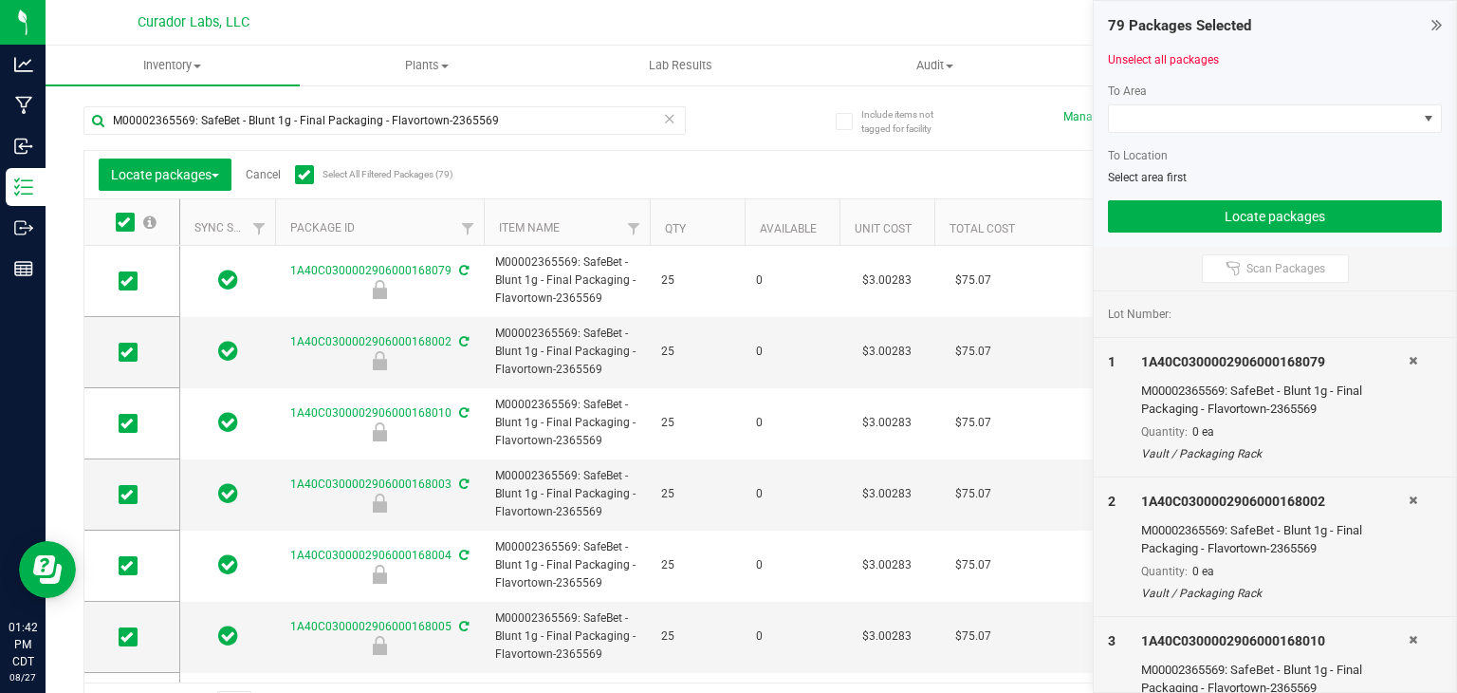
click at [1167, 133] on div at bounding box center [1275, 140] width 334 height 14
click at [1171, 126] on span at bounding box center [1263, 118] width 308 height 27
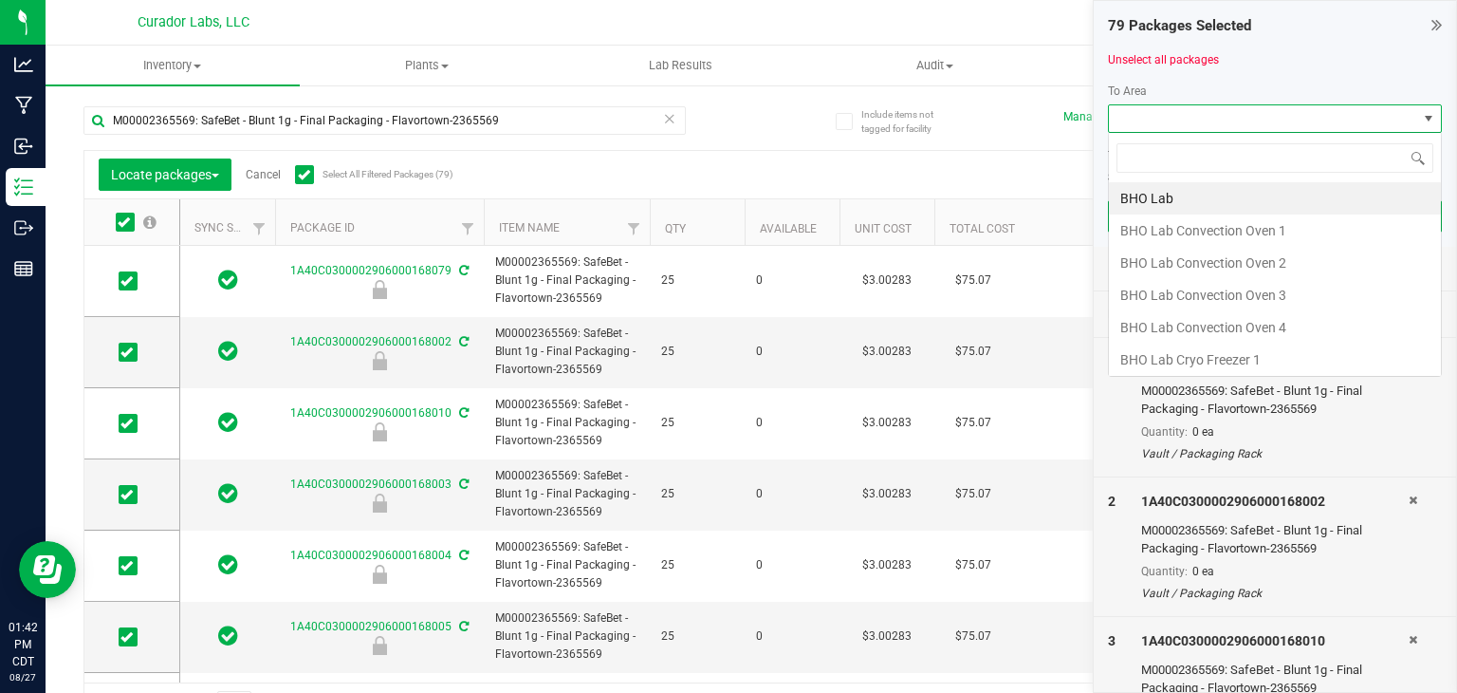
scroll to position [28, 334]
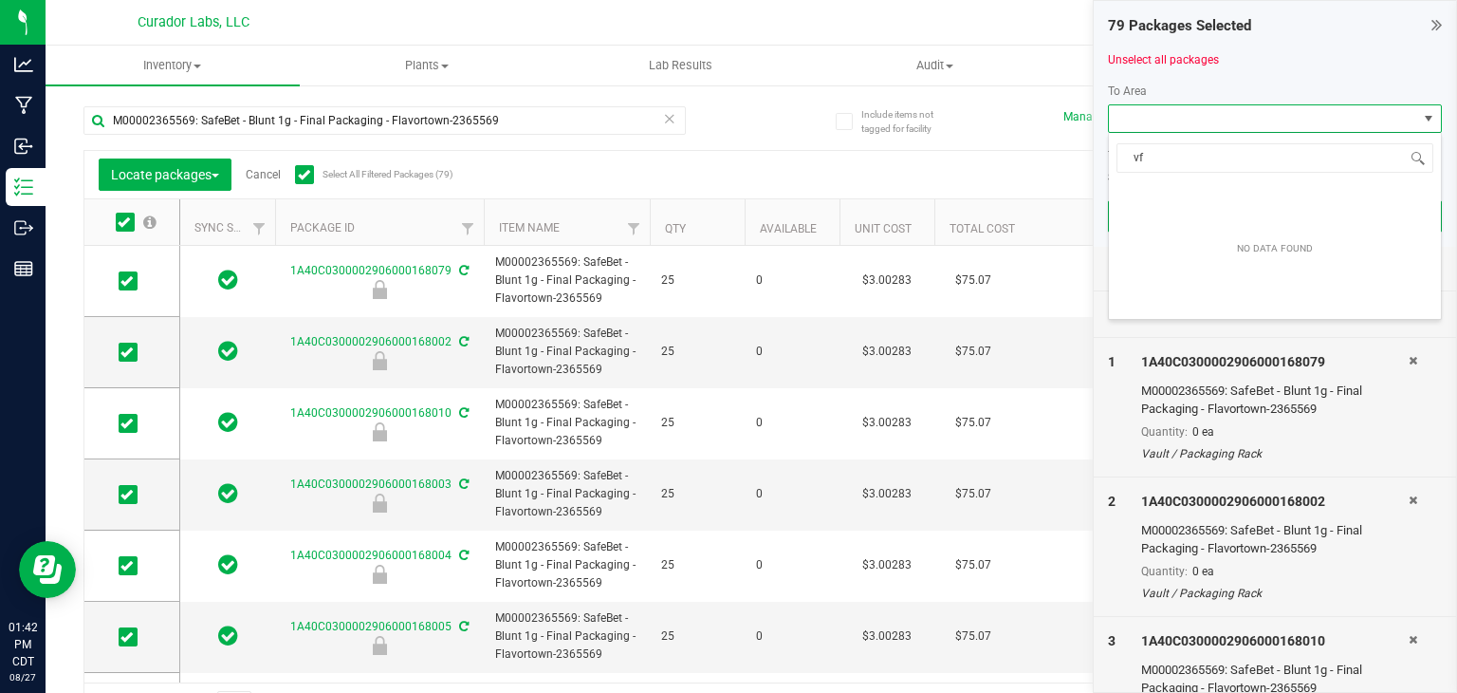
type input "v"
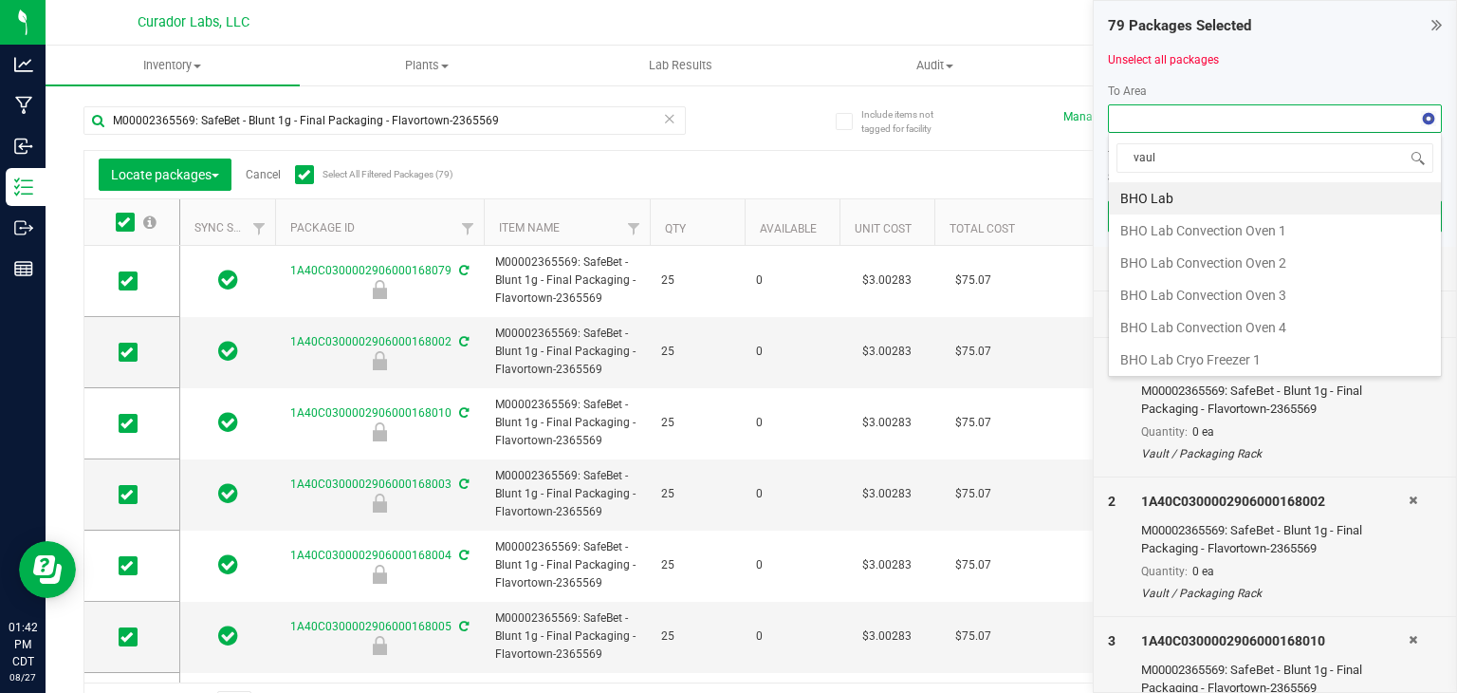
type input "vault"
click at [1195, 354] on li "Vault" at bounding box center [1275, 359] width 332 height 32
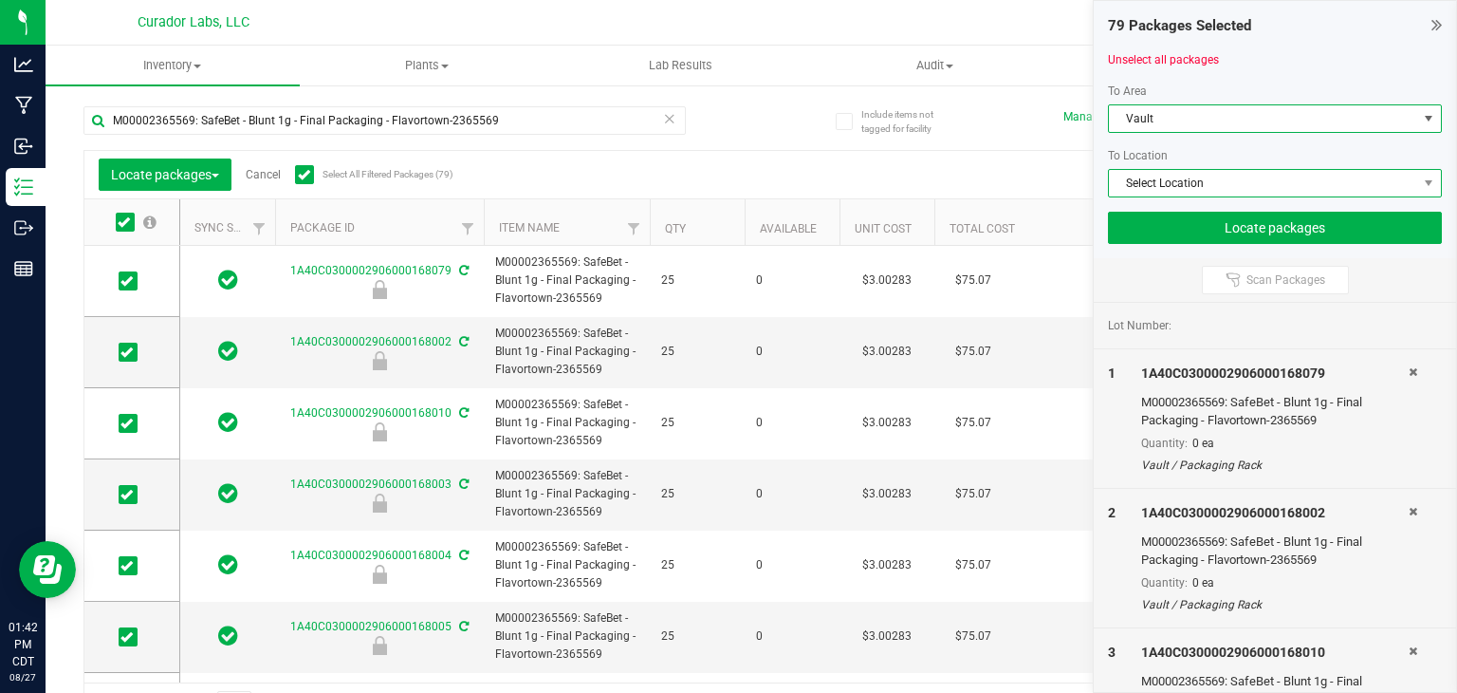
click at [1213, 177] on span "Select Location" at bounding box center [1263, 183] width 308 height 27
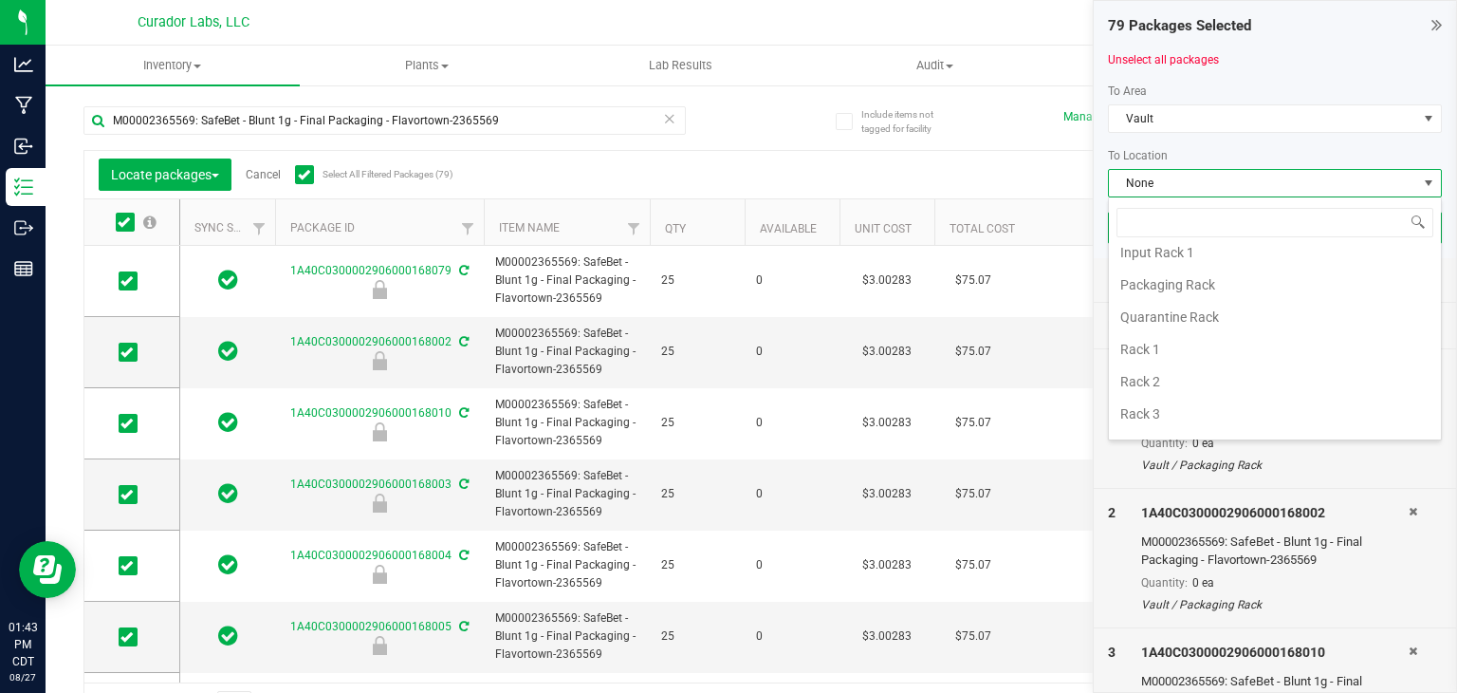
scroll to position [557, 0]
click at [1189, 346] on li "Rack 4" at bounding box center [1275, 351] width 332 height 32
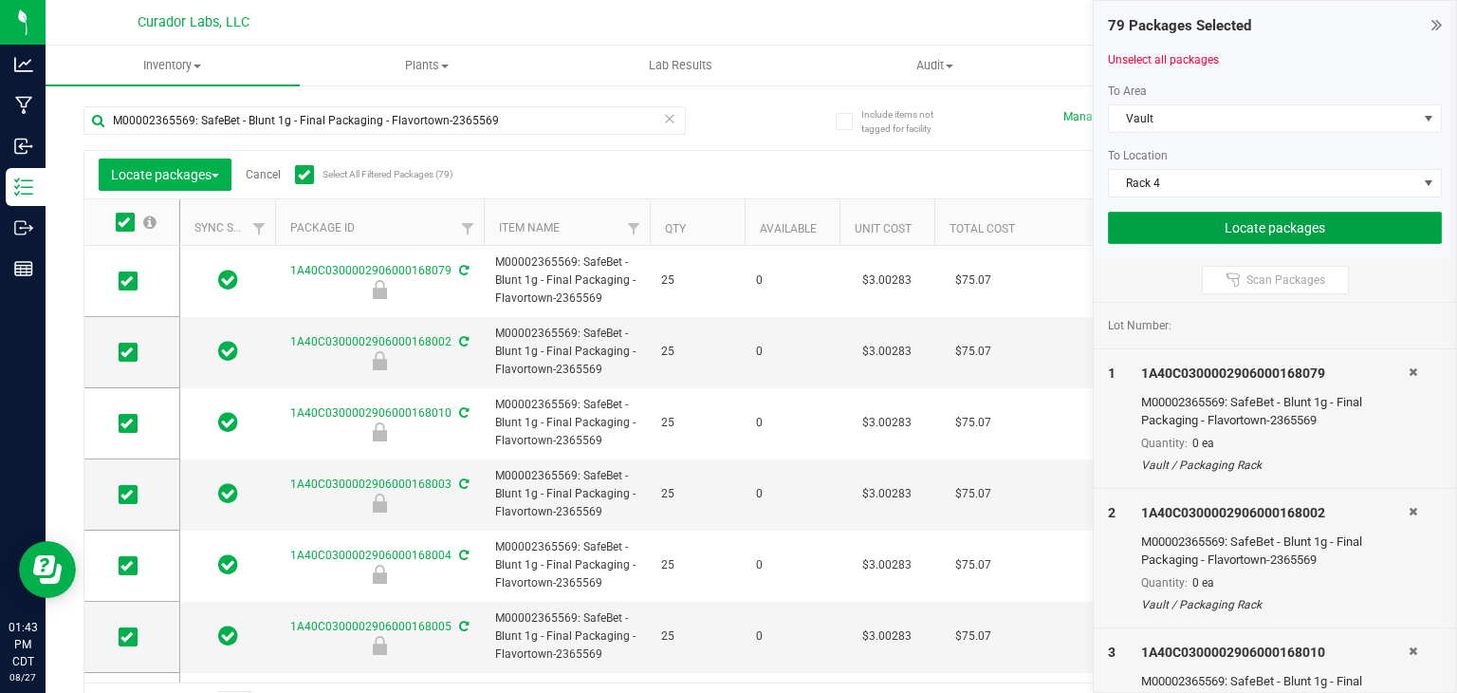
click at [1245, 215] on button "Locate packages" at bounding box center [1275, 228] width 334 height 32
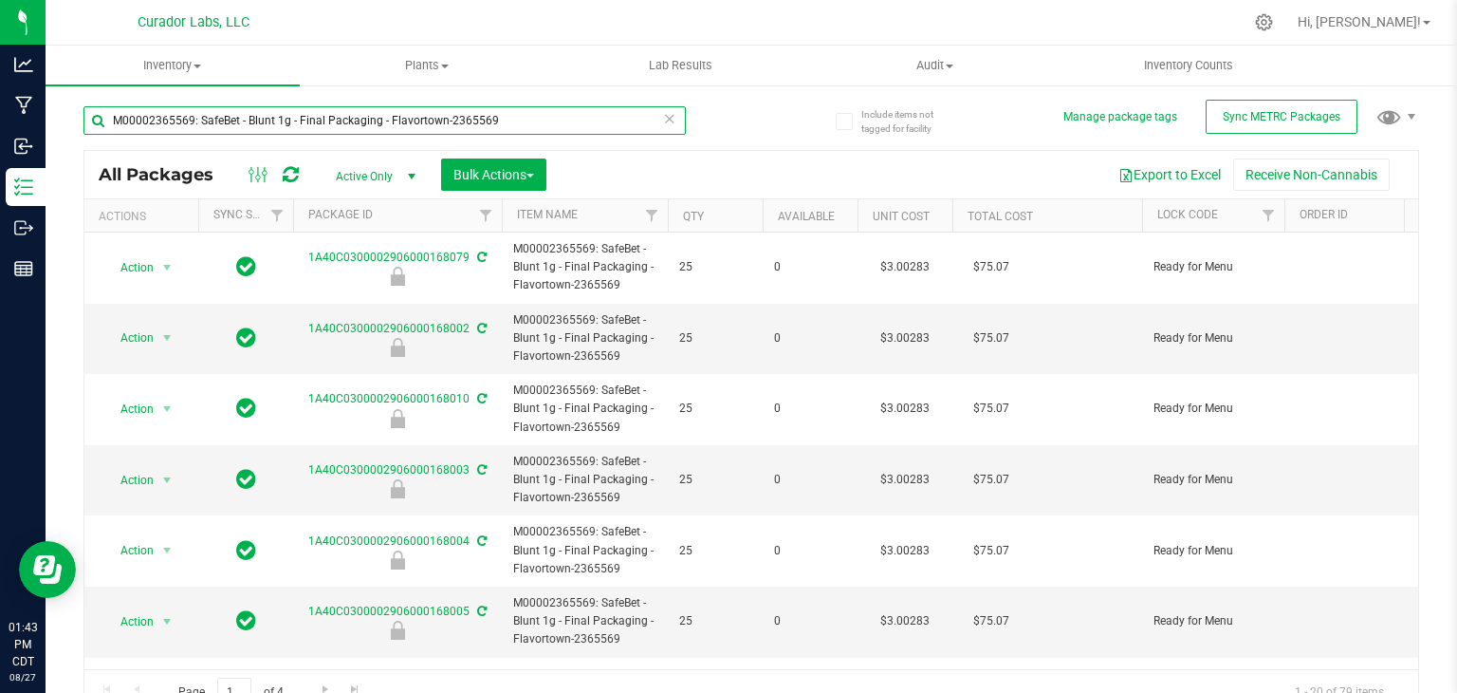
click at [436, 106] on input "M00002365569: SafeBet - Blunt 1g - Final Packaging - Flavortown-2365569" at bounding box center [384, 120] width 602 height 28
paste input "242523: SafeBet - Diamonds - Rolls - .5g 3pk - Final Packaging - VirgOG"
type input "M00002242523: SafeBet - Diamonds - Rolls - .5g 3pk - Final Packaging - VirgOG"
